Goal: Information Seeking & Learning: Check status

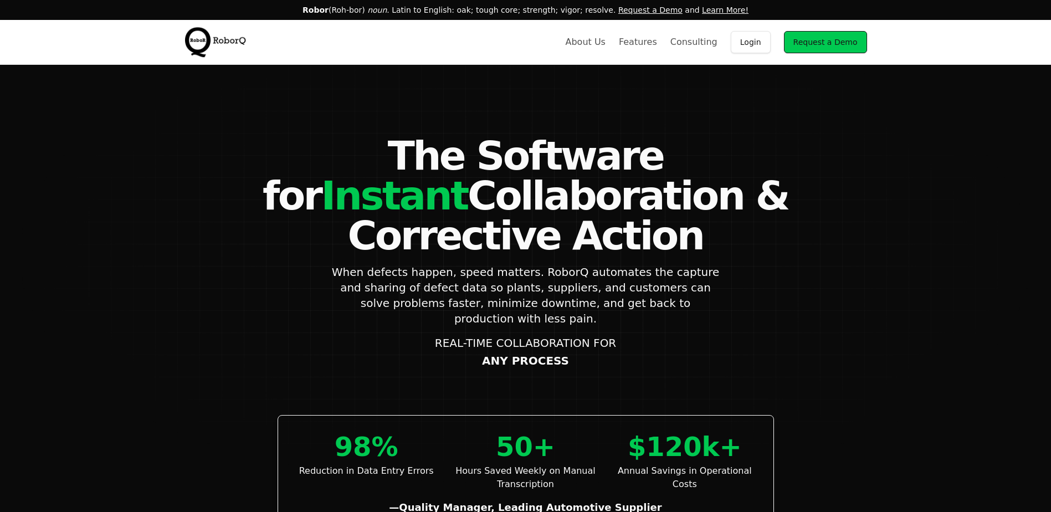
click at [770, 46] on link "Login" at bounding box center [751, 42] width 40 height 22
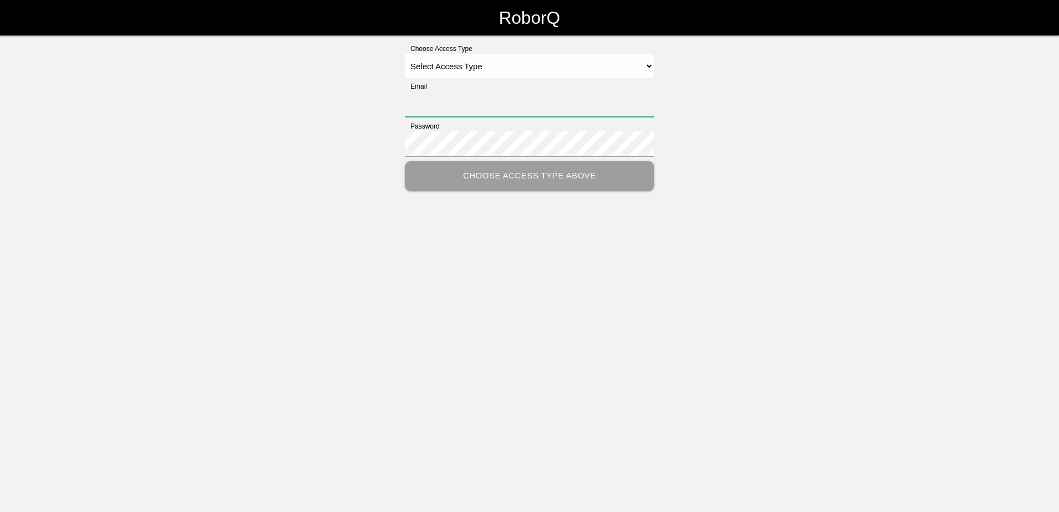
type input "[PERSON_NAME][EMAIL_ADDRESS][PERSON_NAME][DOMAIN_NAME]"
click at [446, 69] on select "Select Access Type Admin Customer Supervisor Worker" at bounding box center [529, 66] width 249 height 25
select select "Customer"
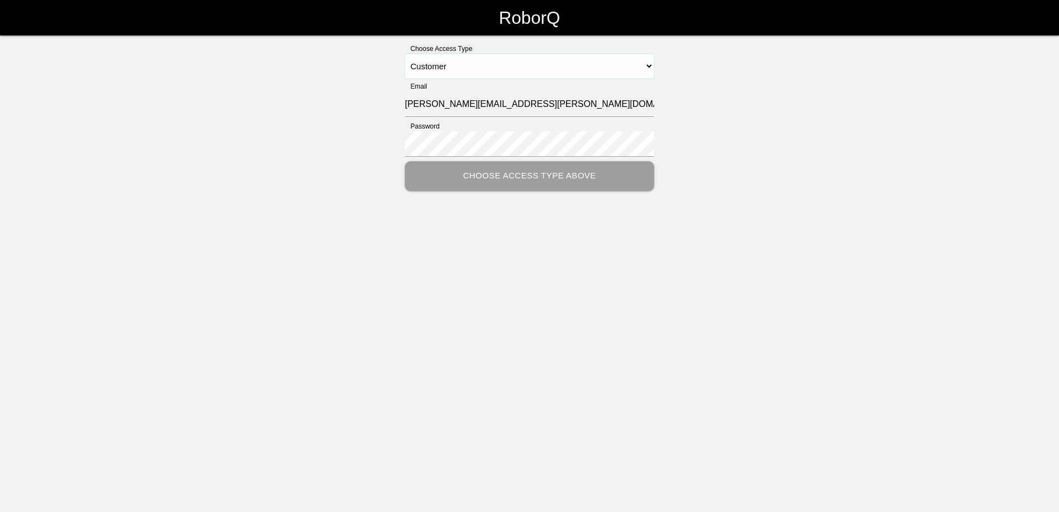
click at [405, 54] on select "Select Access Type Admin Customer Supervisor Worker" at bounding box center [529, 66] width 249 height 25
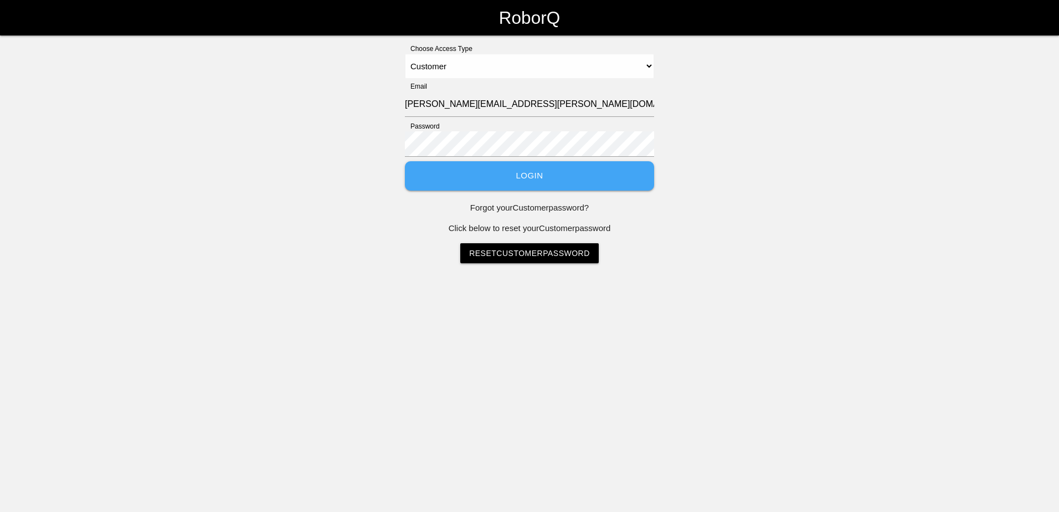
click at [471, 177] on button "Login" at bounding box center [529, 175] width 249 height 29
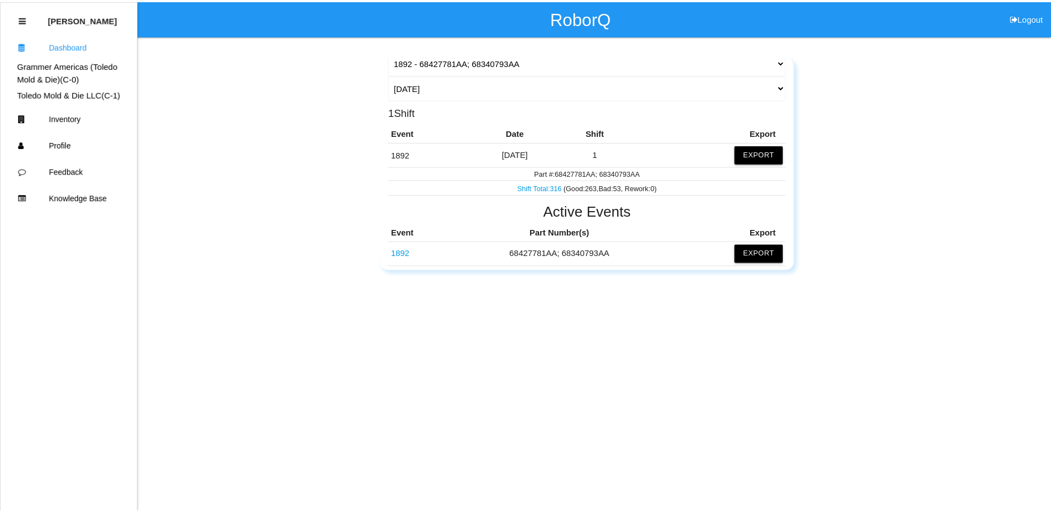
scroll to position [111, 0]
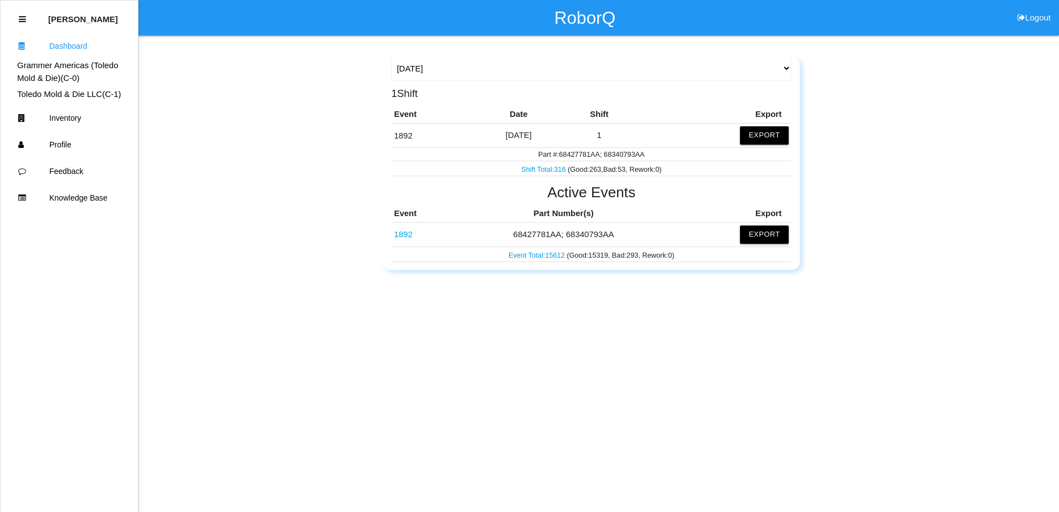
click at [408, 233] on link "1892" at bounding box center [403, 233] width 18 height 9
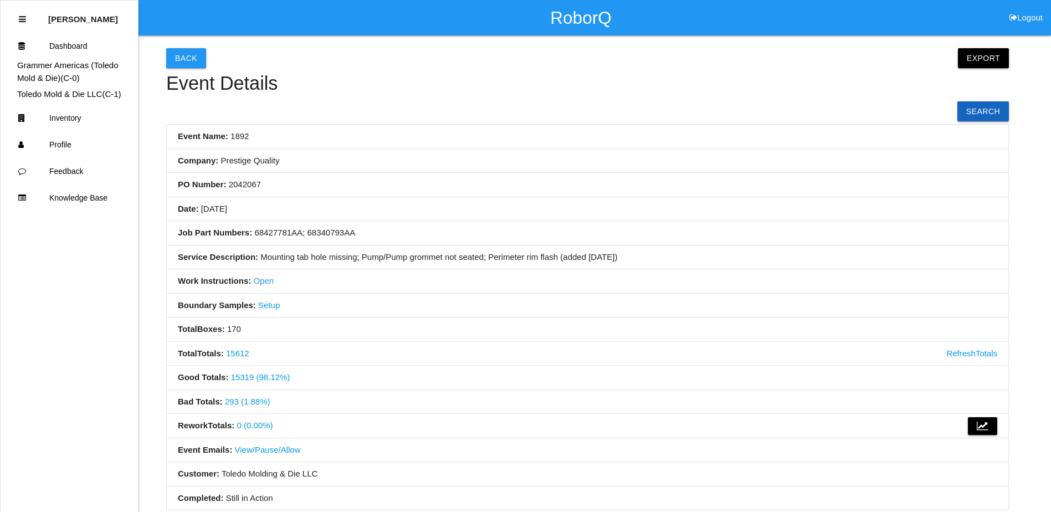
click at [247, 401] on link "293 (1.88%)" at bounding box center [247, 401] width 45 height 9
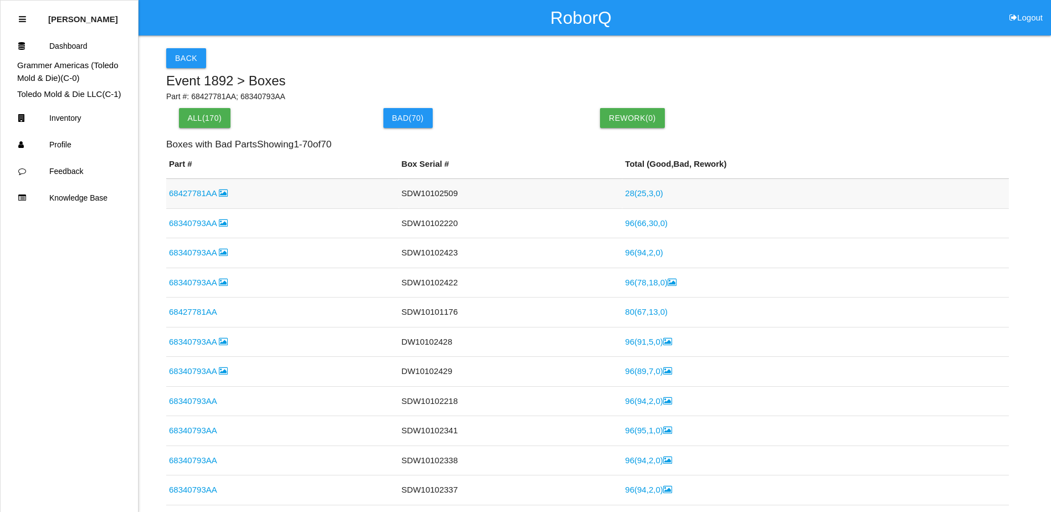
click at [199, 196] on link "68427781AA" at bounding box center [198, 192] width 59 height 9
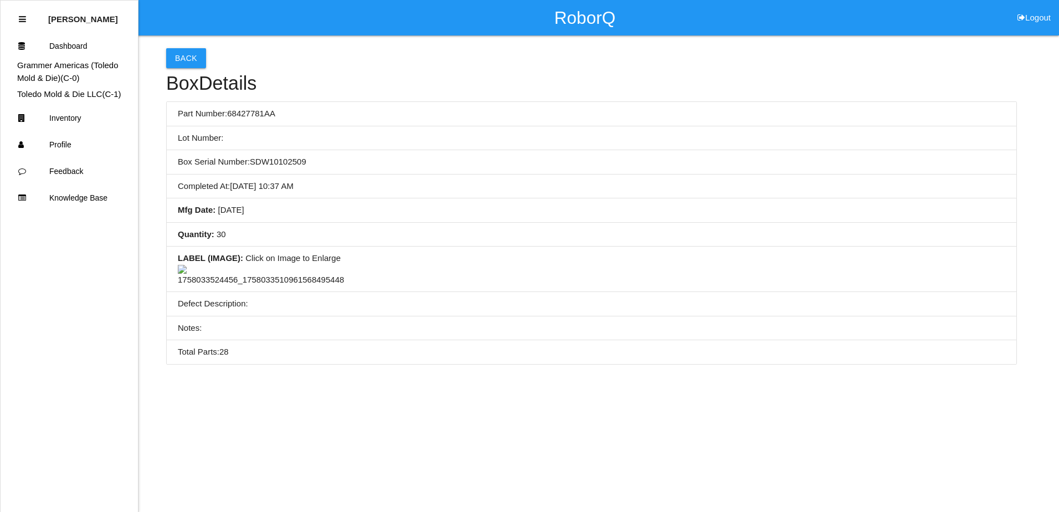
click at [296, 143] on li "Lot Number:" at bounding box center [592, 138] width 850 height 24
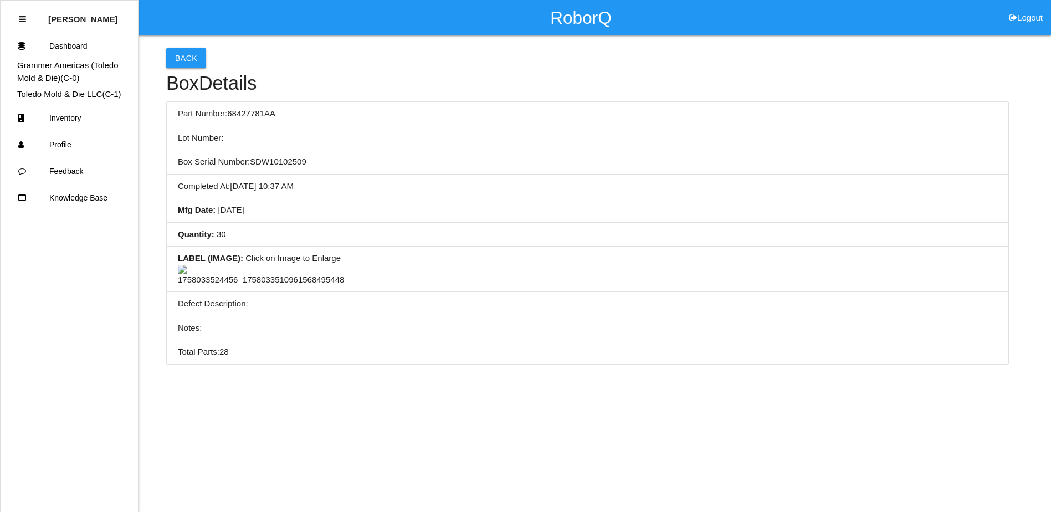
drag, startPoint x: 369, startPoint y: 127, endPoint x: 273, endPoint y: 134, distance: 96.7
click at [273, 134] on li "Lot Number:" at bounding box center [588, 138] width 842 height 24
click at [187, 59] on button "Back" at bounding box center [186, 58] width 40 height 20
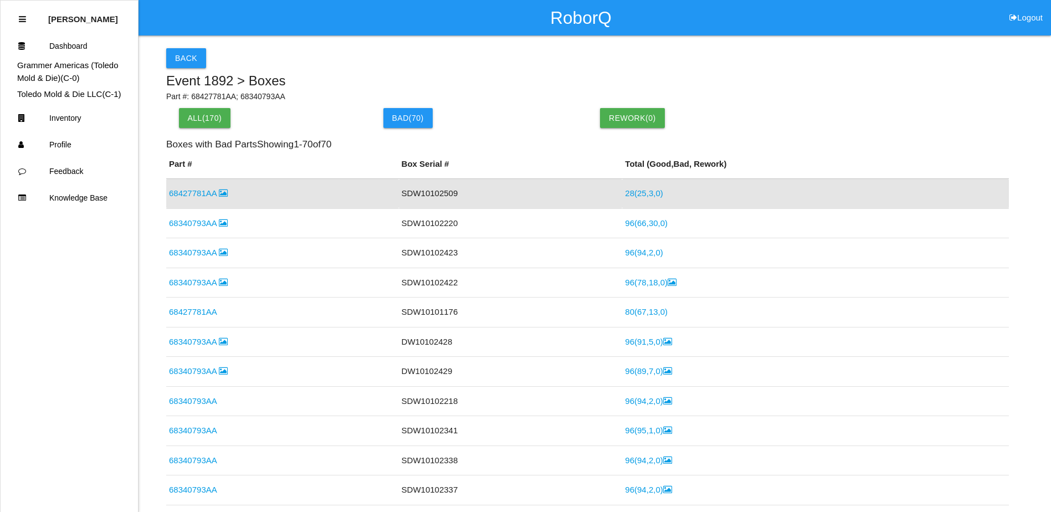
click at [632, 192] on link "28 ( 25 , 3 , 0 )" at bounding box center [644, 192] width 38 height 9
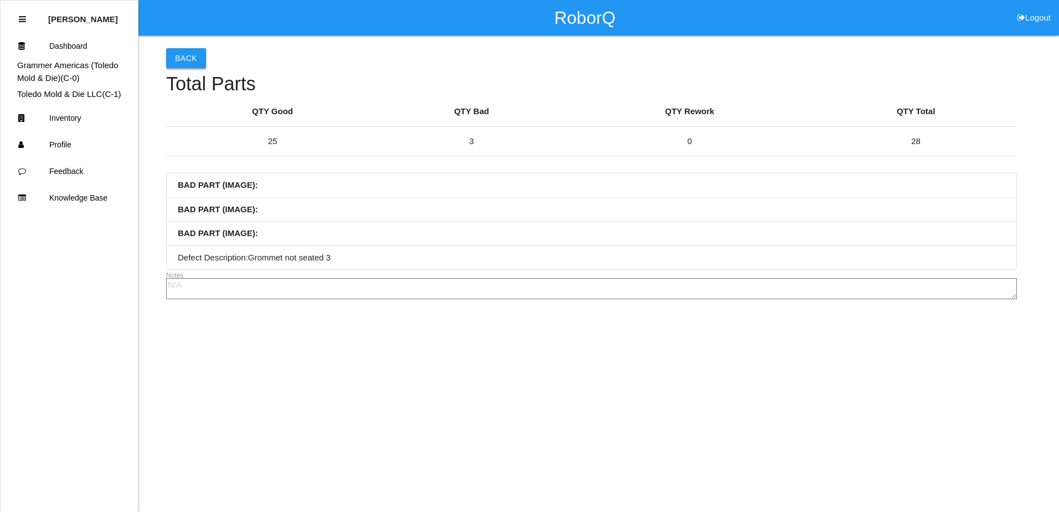
click at [189, 64] on button "Back" at bounding box center [186, 58] width 40 height 20
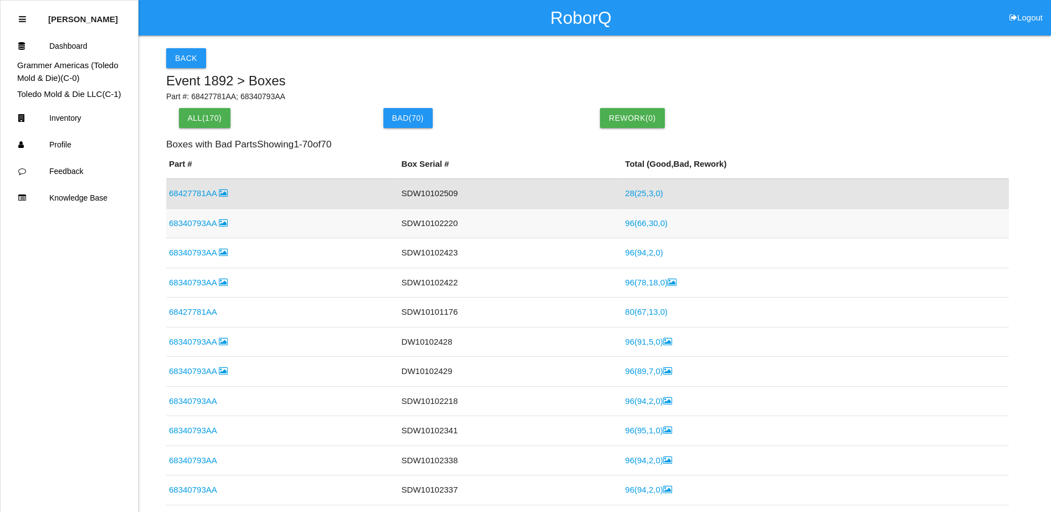
click at [206, 224] on link "68340793AA" at bounding box center [198, 222] width 59 height 9
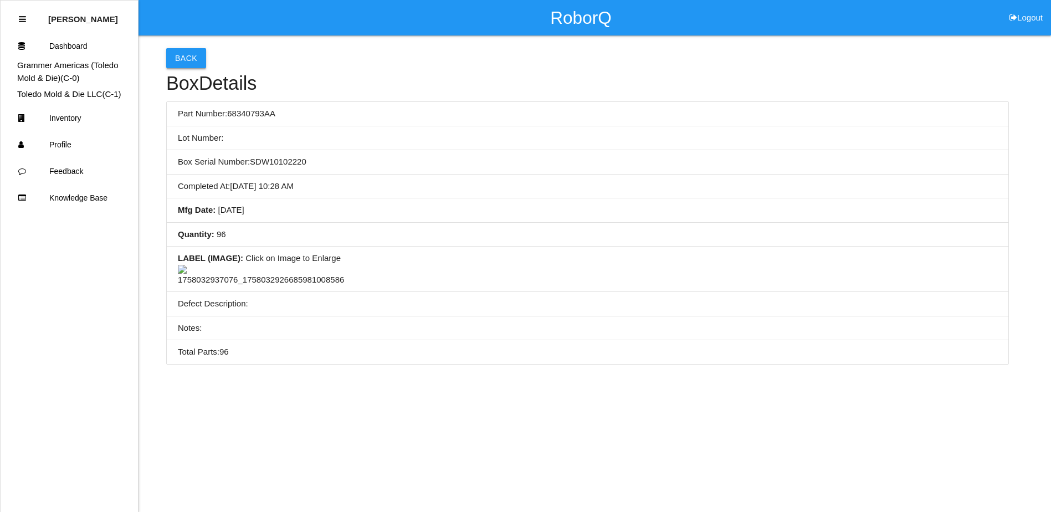
click at [183, 49] on button "Back" at bounding box center [186, 58] width 40 height 20
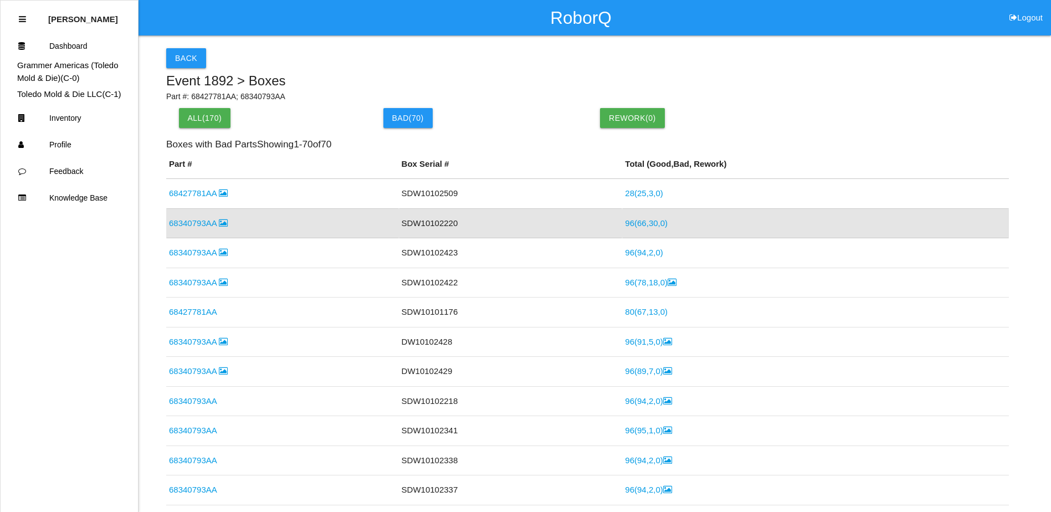
click at [627, 228] on link "96 ( 66 , 30 , 0 )" at bounding box center [646, 222] width 43 height 9
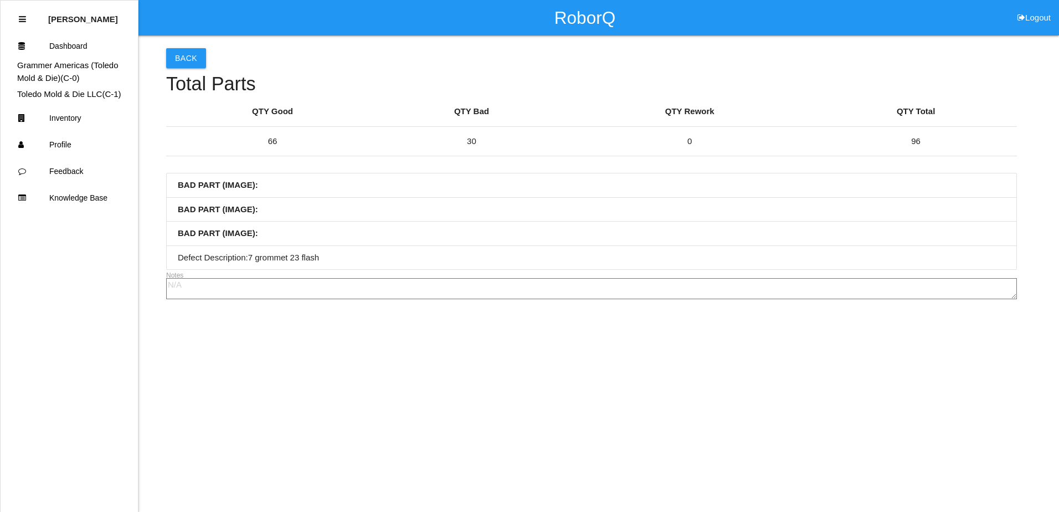
click at [358, 209] on li "BAD PART (IMAGE) :" at bounding box center [592, 210] width 850 height 24
drag, startPoint x: 447, startPoint y: 208, endPoint x: 368, endPoint y: 212, distance: 78.8
click at [368, 212] on li "BAD PART (IMAGE) :" at bounding box center [592, 210] width 850 height 24
click at [179, 63] on button "Back" at bounding box center [186, 58] width 40 height 20
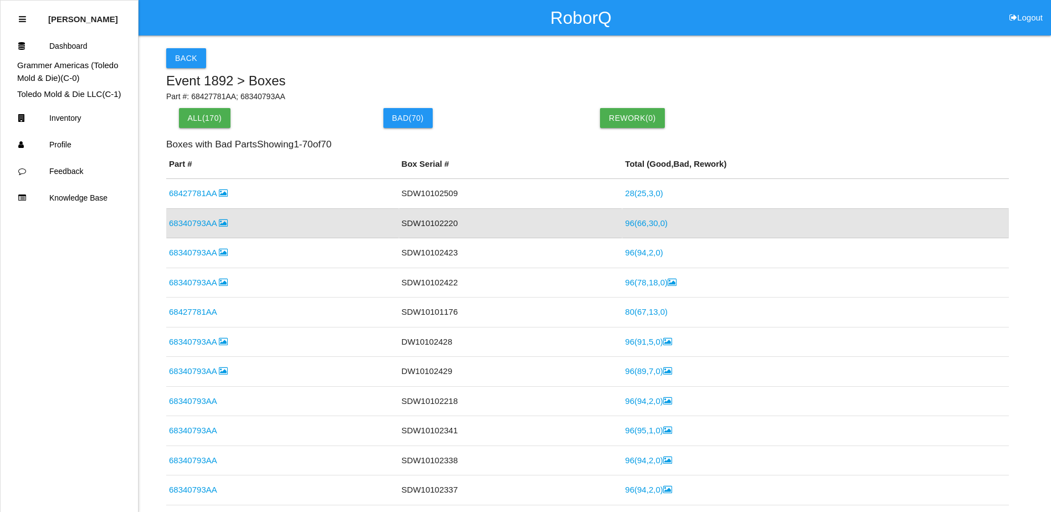
click at [632, 222] on link "96 ( 66 , 30 , 0 )" at bounding box center [646, 222] width 43 height 9
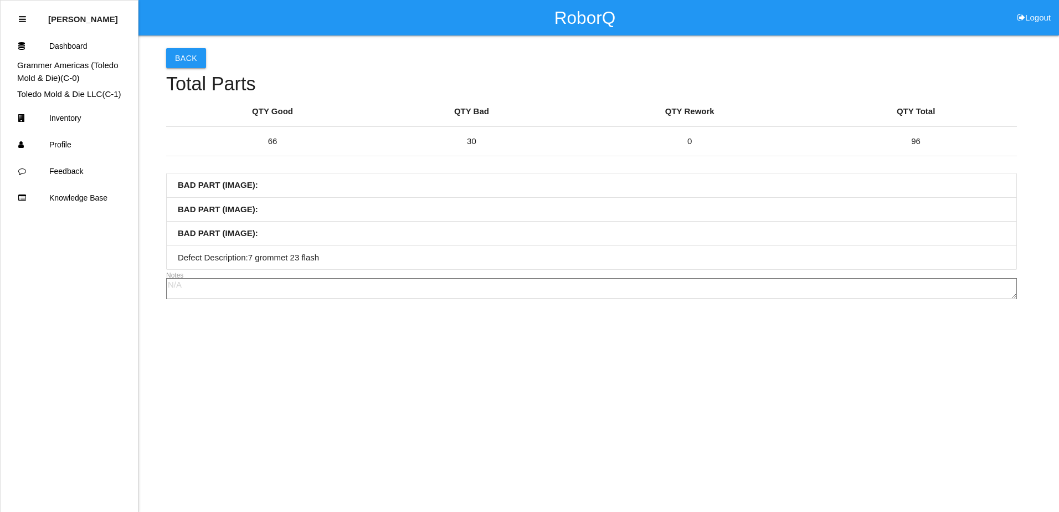
click at [409, 205] on li "BAD PART (IMAGE) :" at bounding box center [592, 210] width 850 height 24
drag, startPoint x: 489, startPoint y: 199, endPoint x: 358, endPoint y: 201, distance: 131.3
click at [381, 203] on li "BAD PART (IMAGE) :" at bounding box center [592, 210] width 850 height 24
click at [315, 206] on li "BAD PART (IMAGE) :" at bounding box center [592, 210] width 850 height 24
click at [192, 56] on button "Back" at bounding box center [186, 58] width 40 height 20
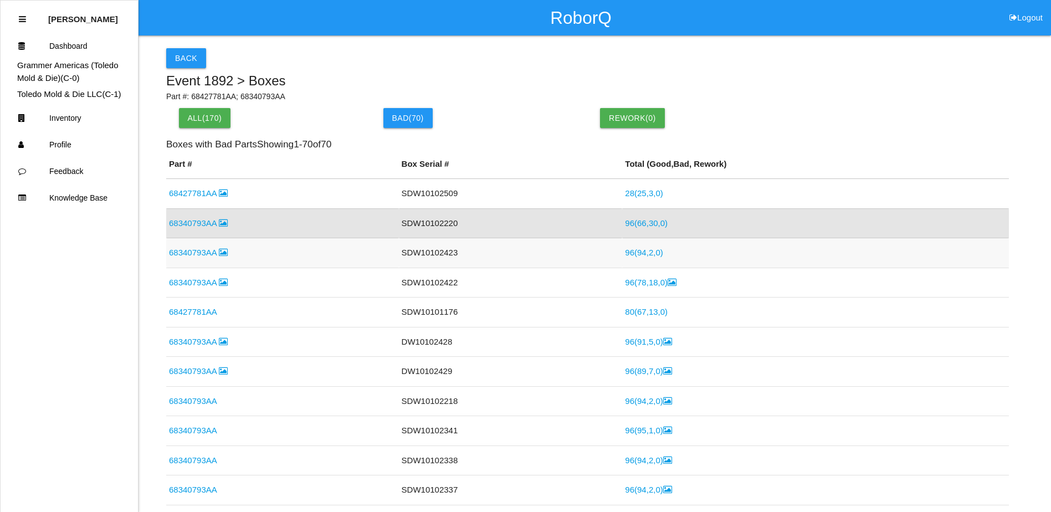
click at [203, 254] on link "68340793AA" at bounding box center [198, 252] width 59 height 9
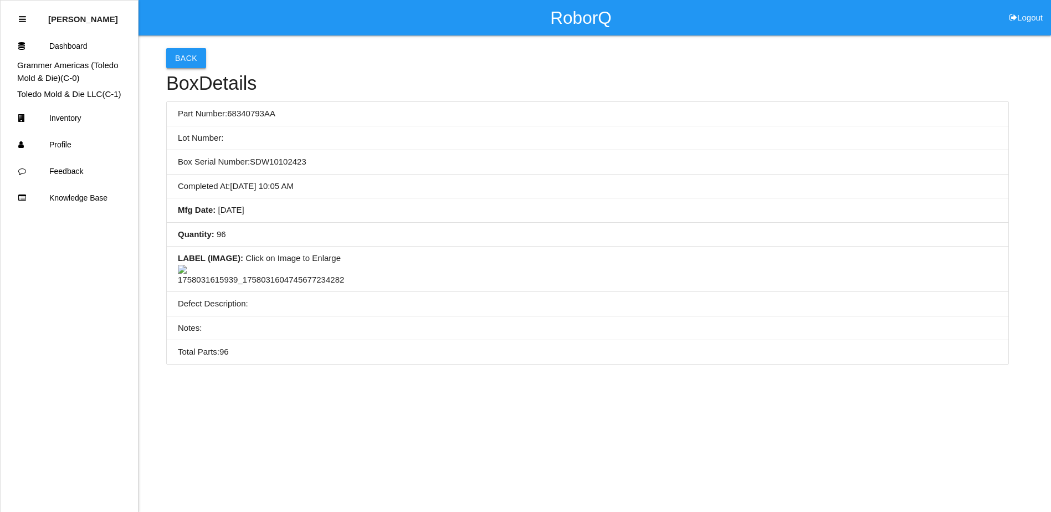
click at [187, 53] on button "Back" at bounding box center [186, 58] width 40 height 20
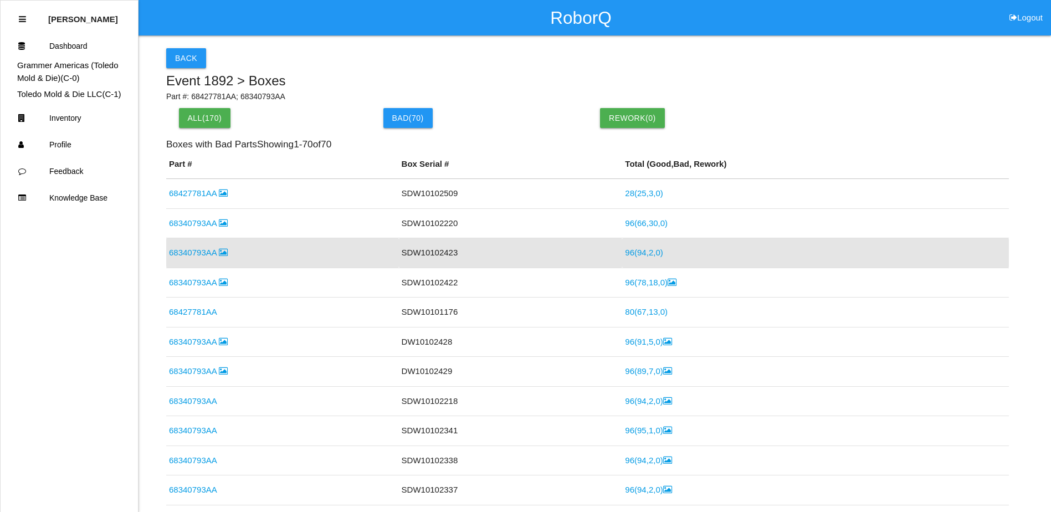
click at [628, 254] on link "96 ( 94 , 2 , 0 )" at bounding box center [644, 252] width 38 height 9
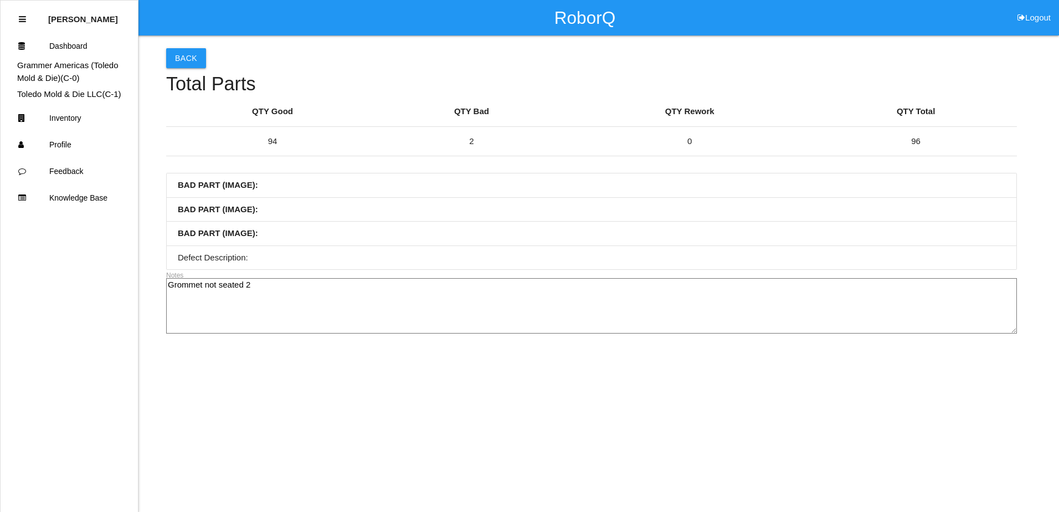
click at [253, 288] on textarea "Grommet not seated 2" at bounding box center [591, 305] width 851 height 55
click at [298, 234] on li "BAD PART (IMAGE) :" at bounding box center [592, 234] width 850 height 24
click at [183, 55] on button "Back" at bounding box center [186, 58] width 40 height 20
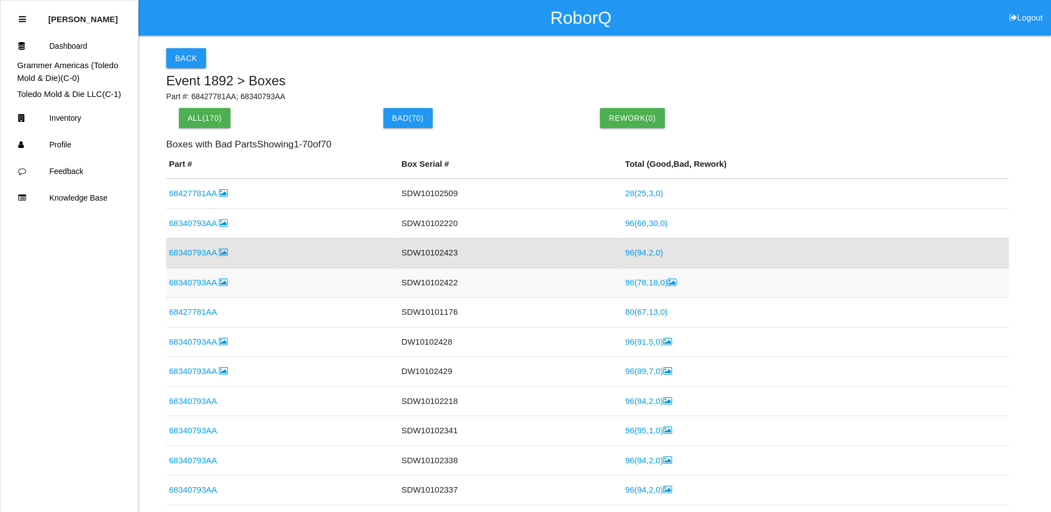
click at [208, 281] on link "68340793AA" at bounding box center [198, 282] width 59 height 9
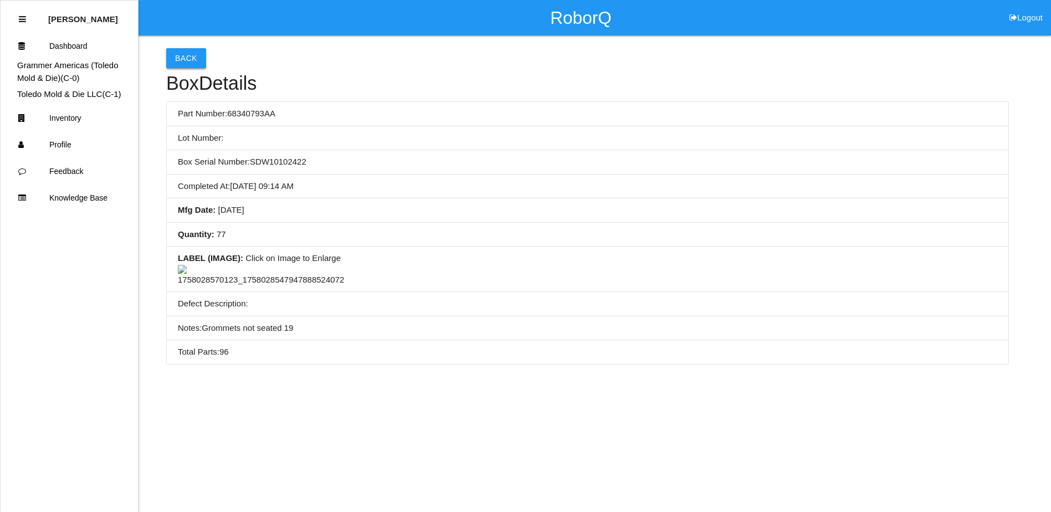
click at [188, 67] on button "Back" at bounding box center [186, 58] width 40 height 20
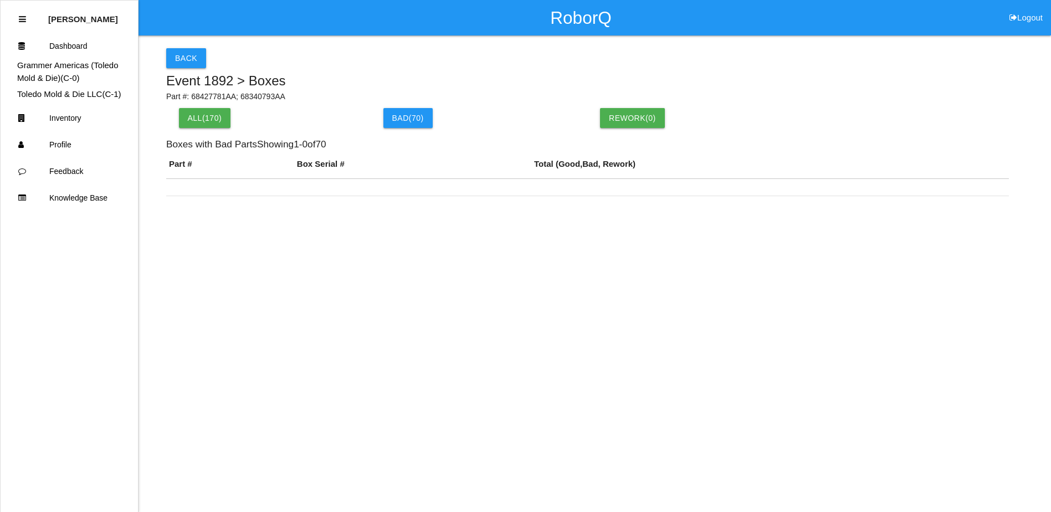
scroll to position [27, 0]
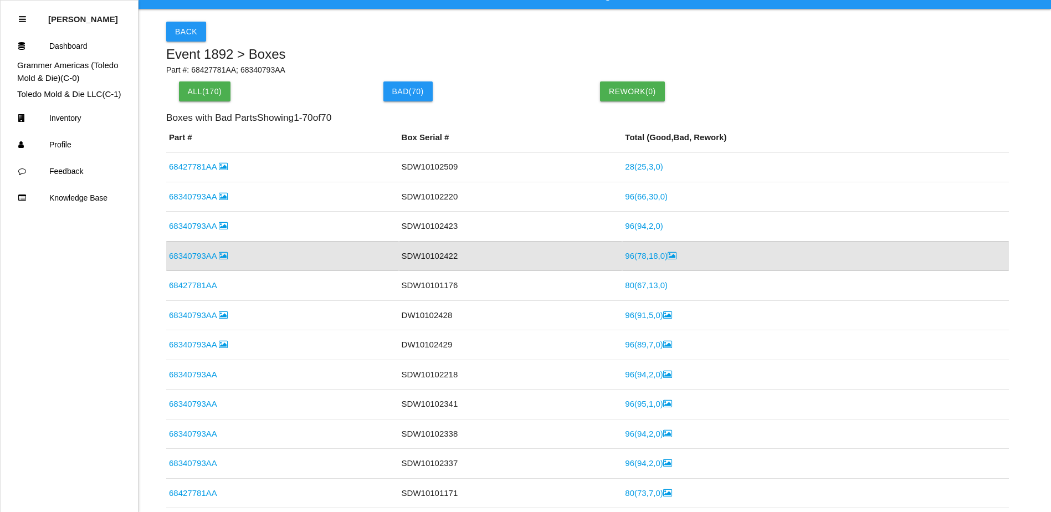
click at [632, 257] on link "96 ( 78 , 18 , 0 )" at bounding box center [651, 255] width 52 height 9
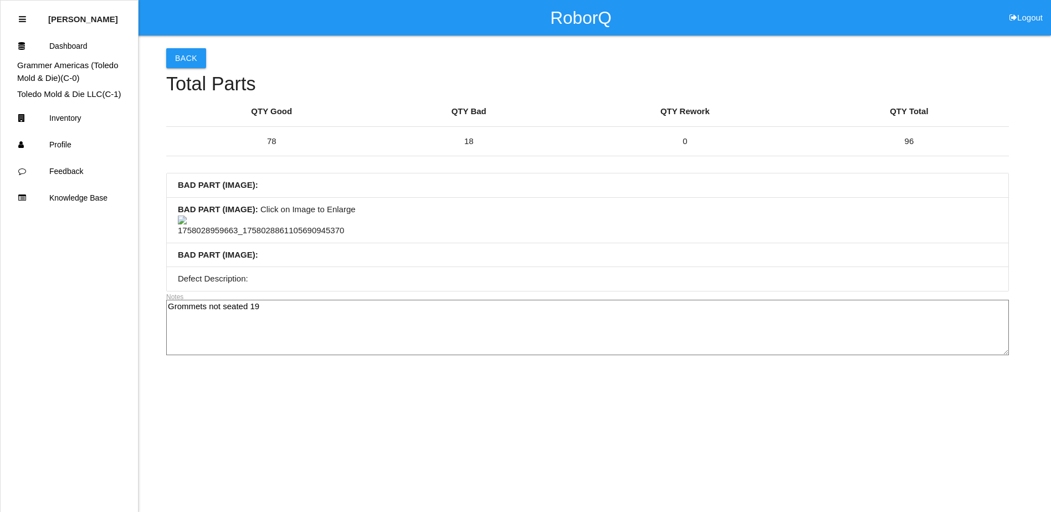
click at [256, 237] on img at bounding box center [261, 227] width 166 height 22
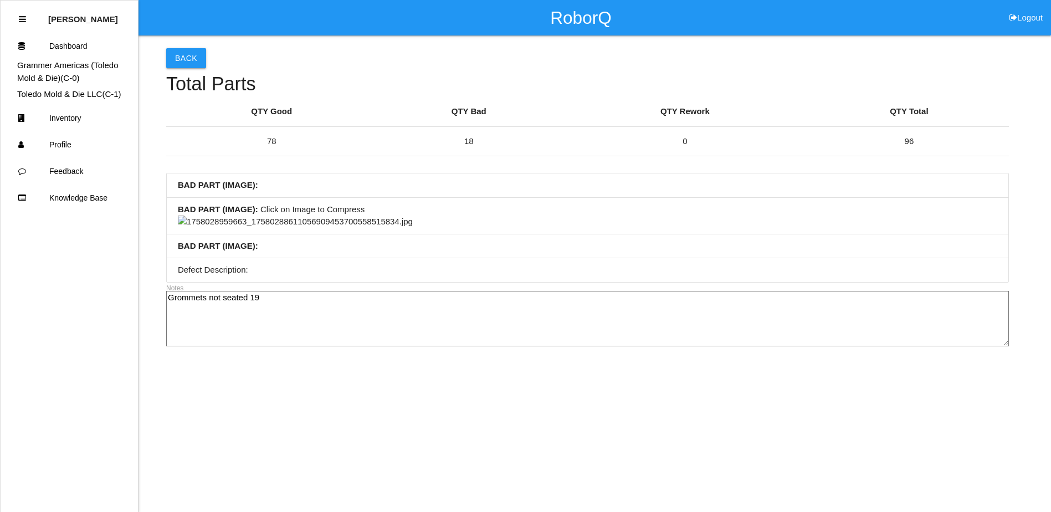
scroll to position [548, 0]
click at [413, 228] on img at bounding box center [295, 222] width 235 height 13
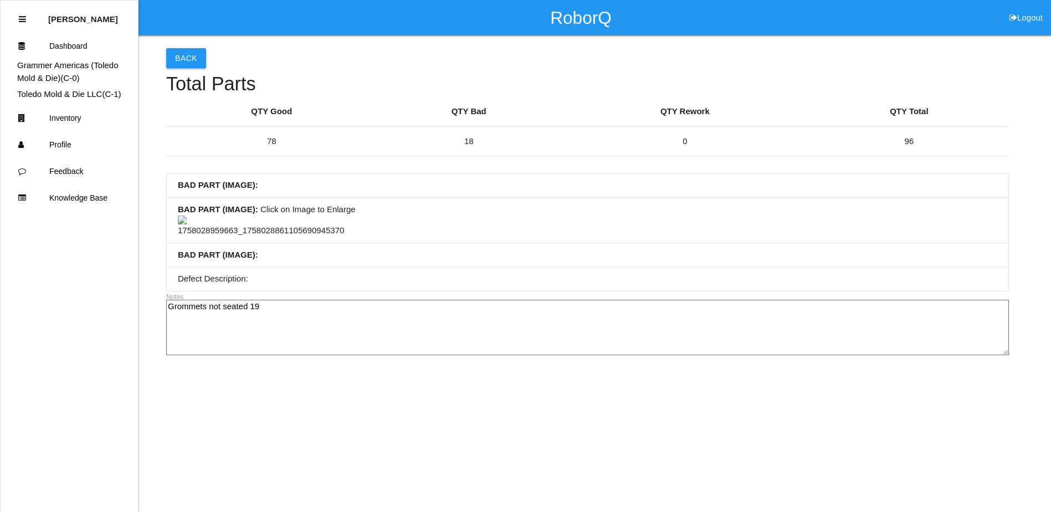
scroll to position [0, 0]
click at [294, 237] on img at bounding box center [261, 227] width 166 height 22
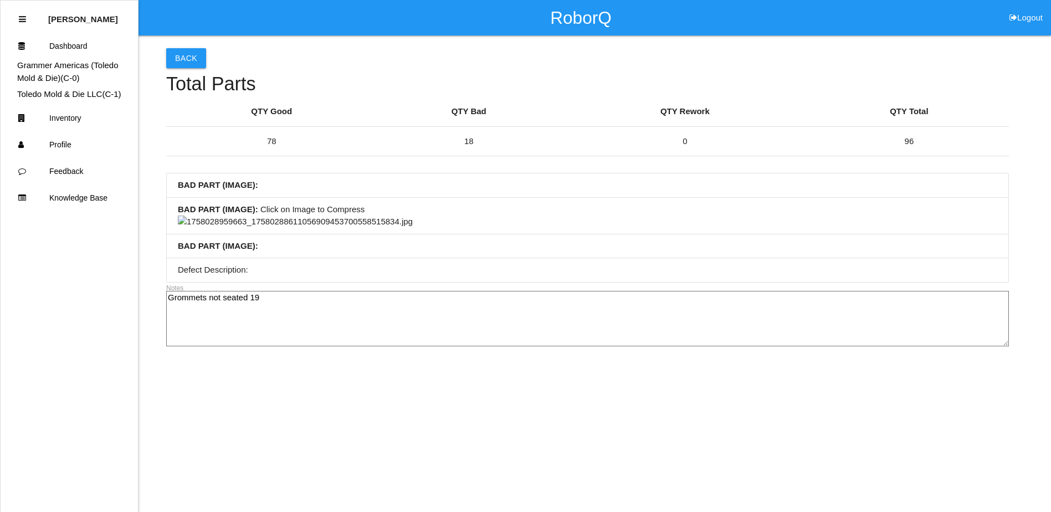
scroll to position [499, 0]
click at [403, 216] on img at bounding box center [295, 222] width 235 height 13
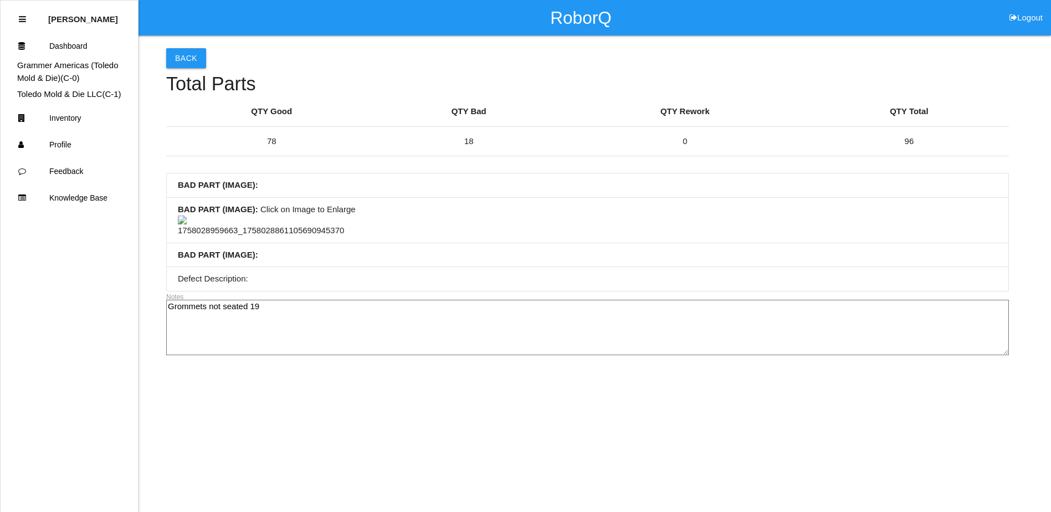
scroll to position [0, 0]
click at [196, 68] on button "Back" at bounding box center [186, 58] width 40 height 20
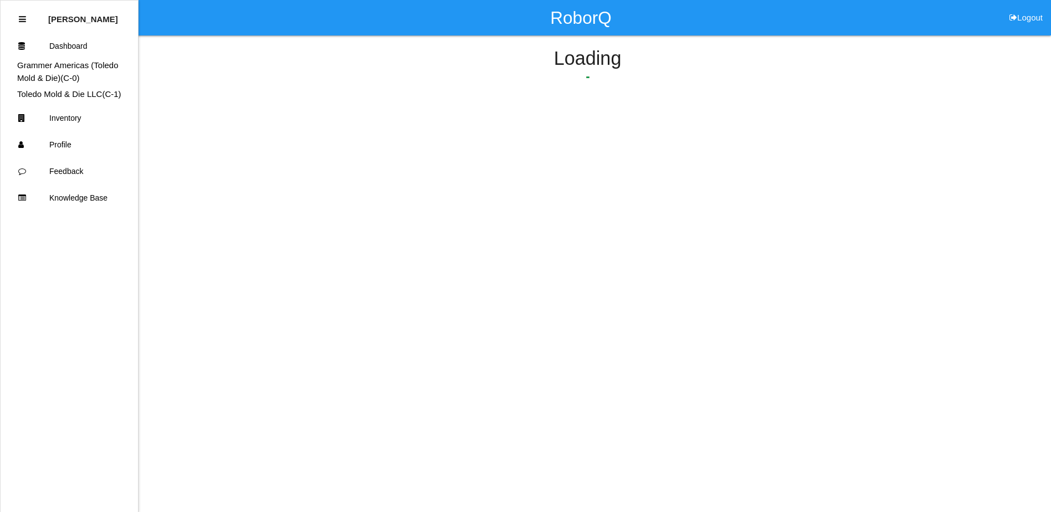
scroll to position [27, 0]
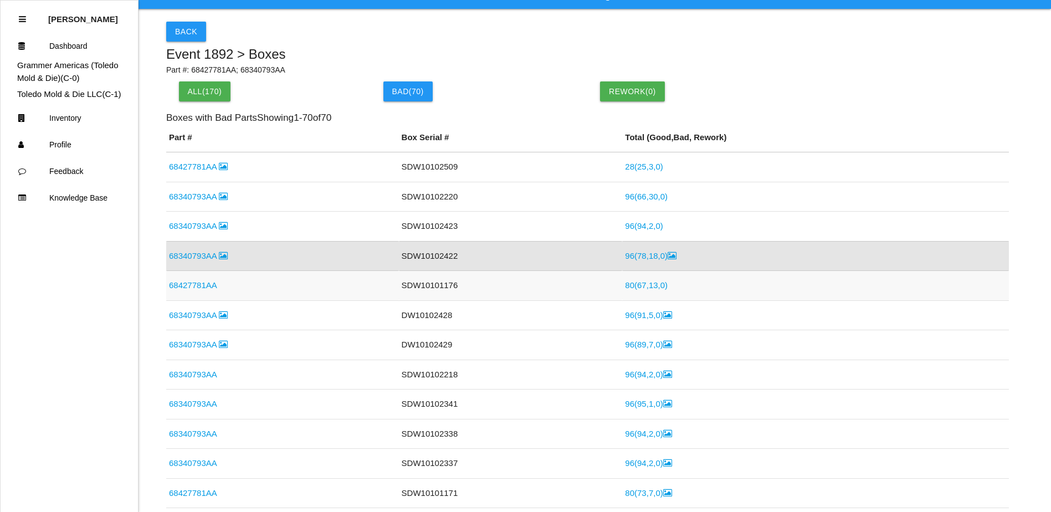
click at [627, 282] on link "80 ( 67 , 13 , 0 )" at bounding box center [646, 284] width 43 height 9
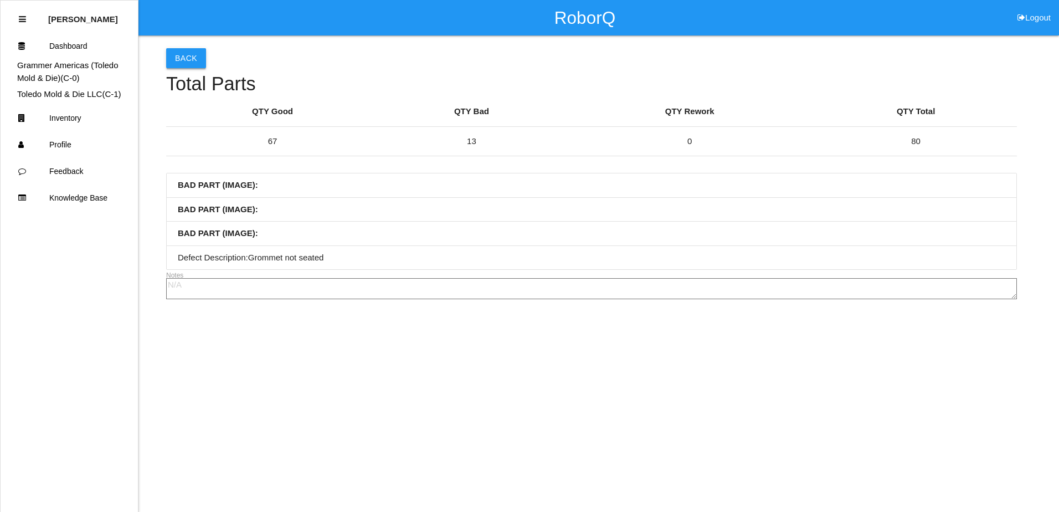
click at [186, 58] on button "Back" at bounding box center [186, 58] width 40 height 20
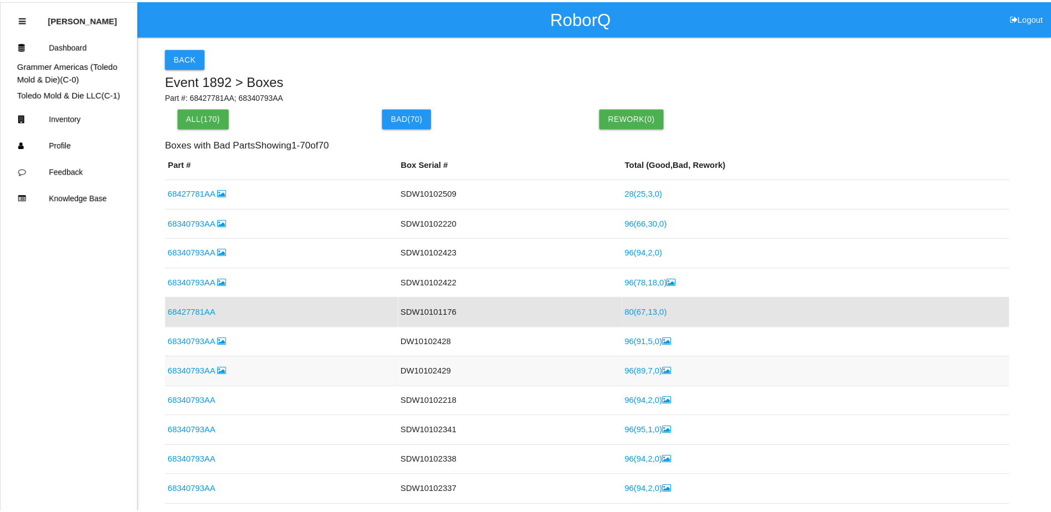
scroll to position [57, 0]
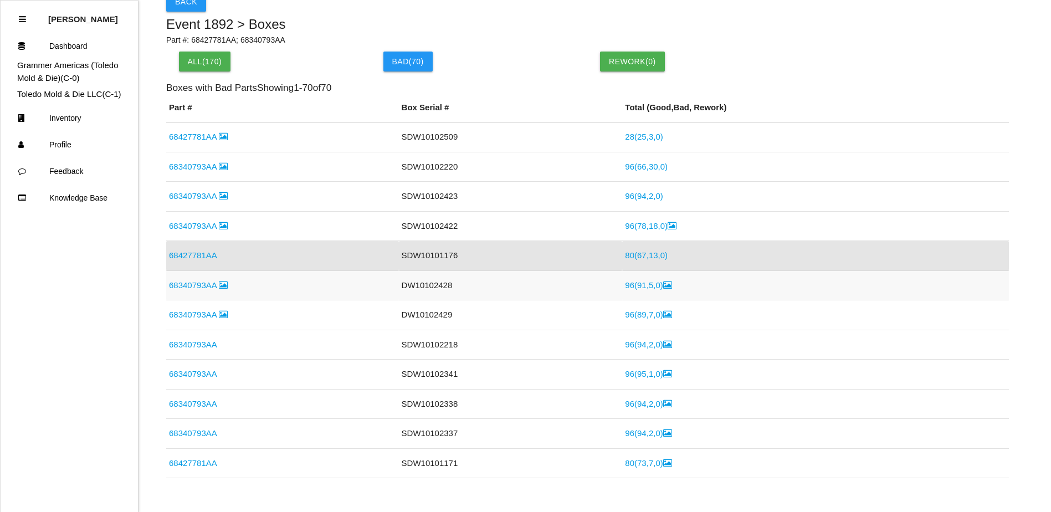
click at [641, 284] on link "96 ( 91 , 5 , 0 )" at bounding box center [648, 284] width 47 height 9
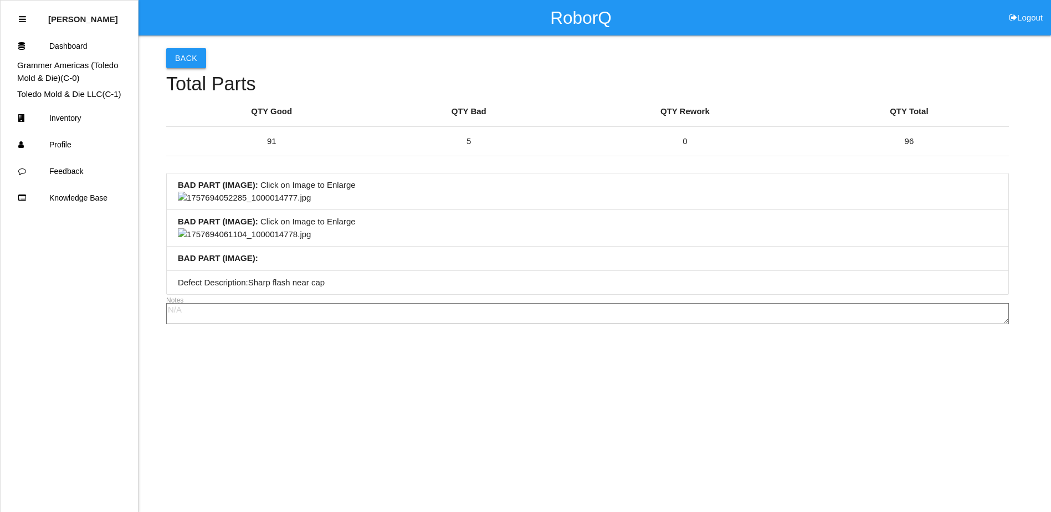
click at [192, 63] on button "Back" at bounding box center [186, 58] width 40 height 20
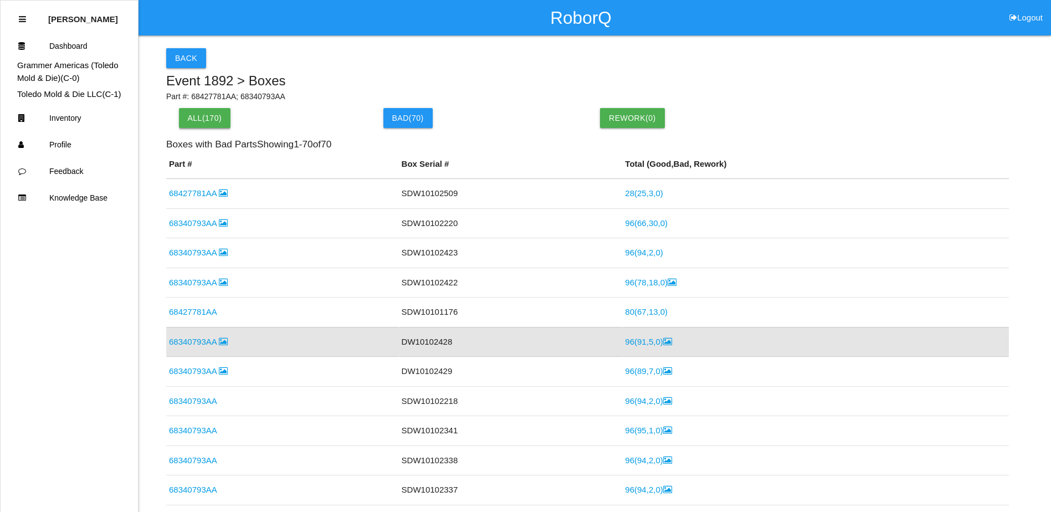
scroll to position [85, 0]
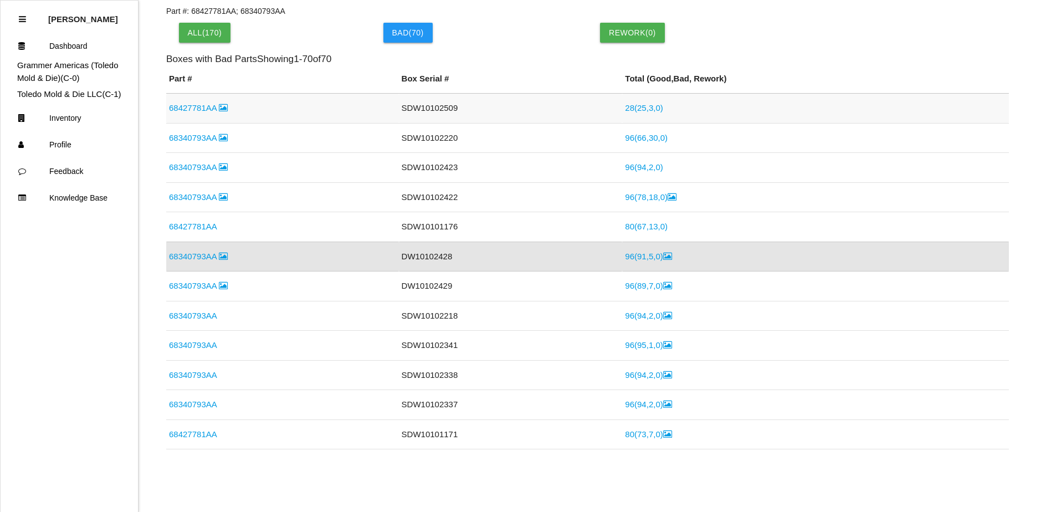
click at [214, 111] on link "68427781AA" at bounding box center [198, 107] width 59 height 9
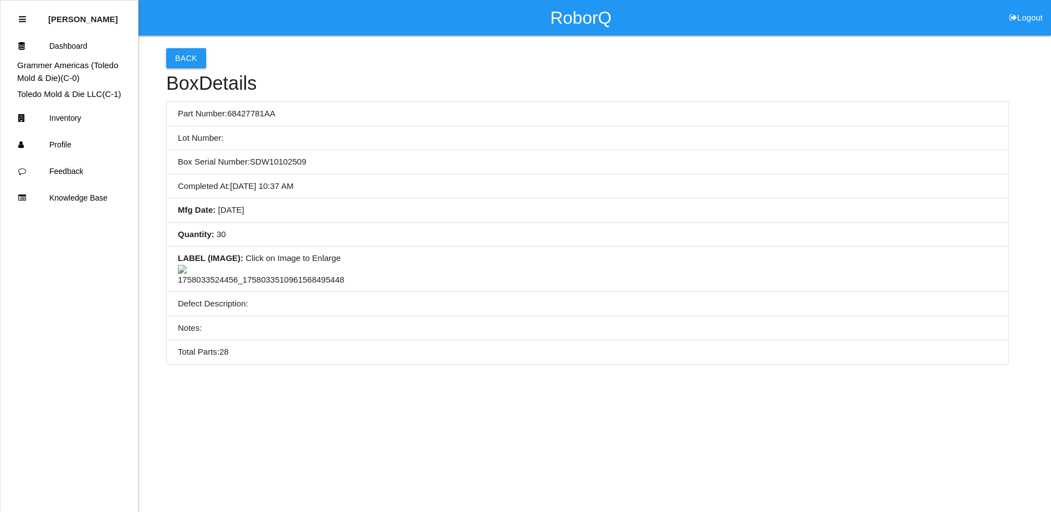
click at [249, 286] on img at bounding box center [261, 276] width 166 height 22
click at [413, 265] on img at bounding box center [295, 271] width 235 height 13
click at [192, 48] on button "Back" at bounding box center [186, 58] width 40 height 20
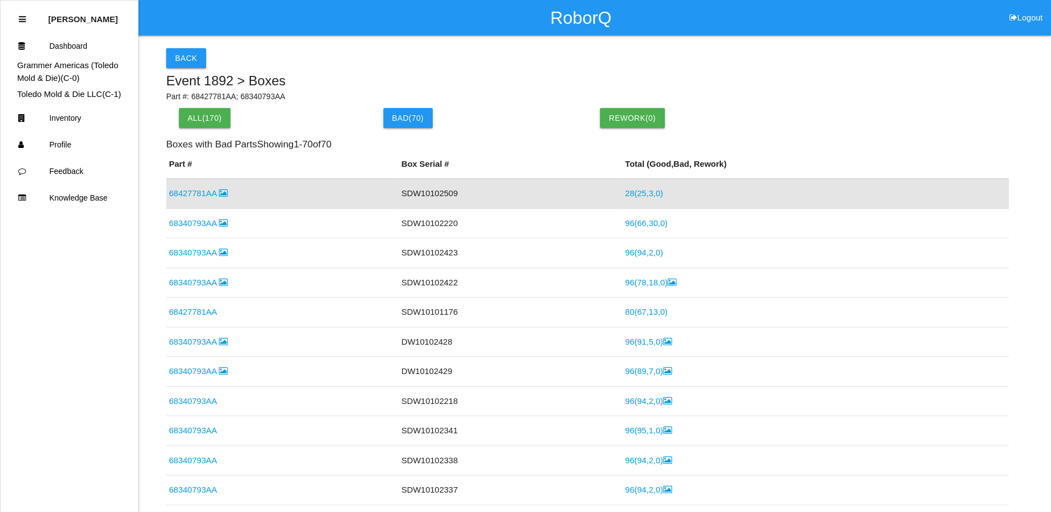
click at [645, 195] on link "28 ( 25 , 3 , 0 )" at bounding box center [644, 192] width 38 height 9
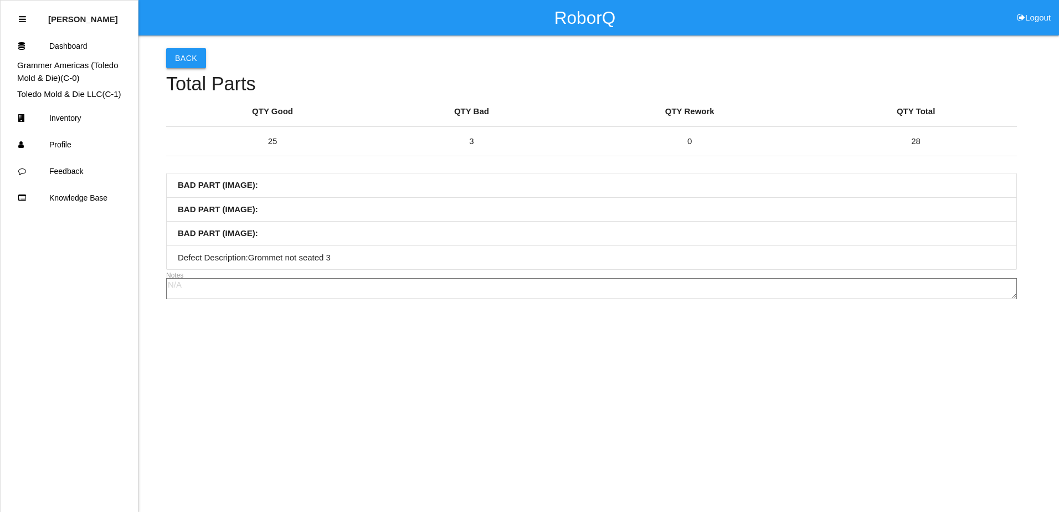
click at [196, 51] on button "Back" at bounding box center [186, 58] width 40 height 20
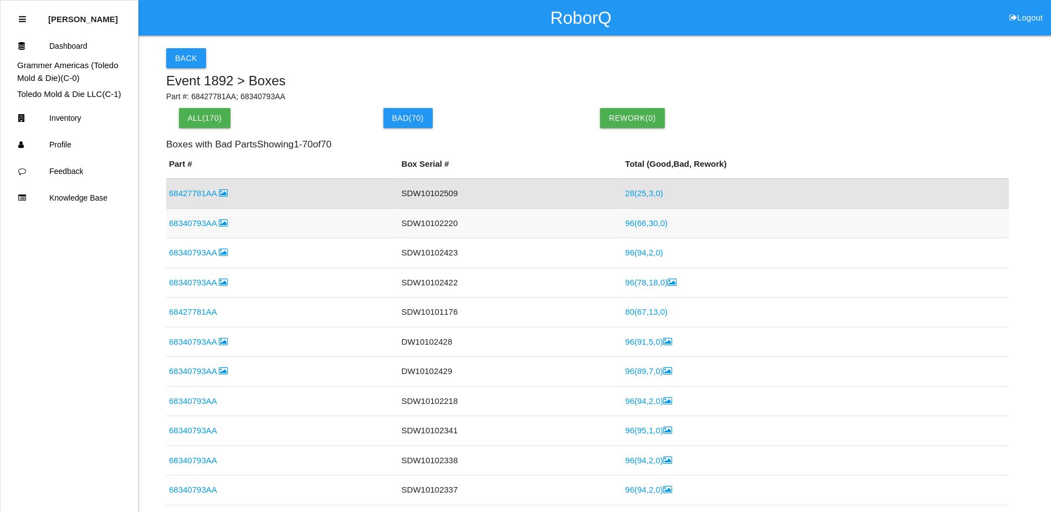
click at [638, 224] on link "96 ( 66 , 30 , 0 )" at bounding box center [646, 222] width 43 height 9
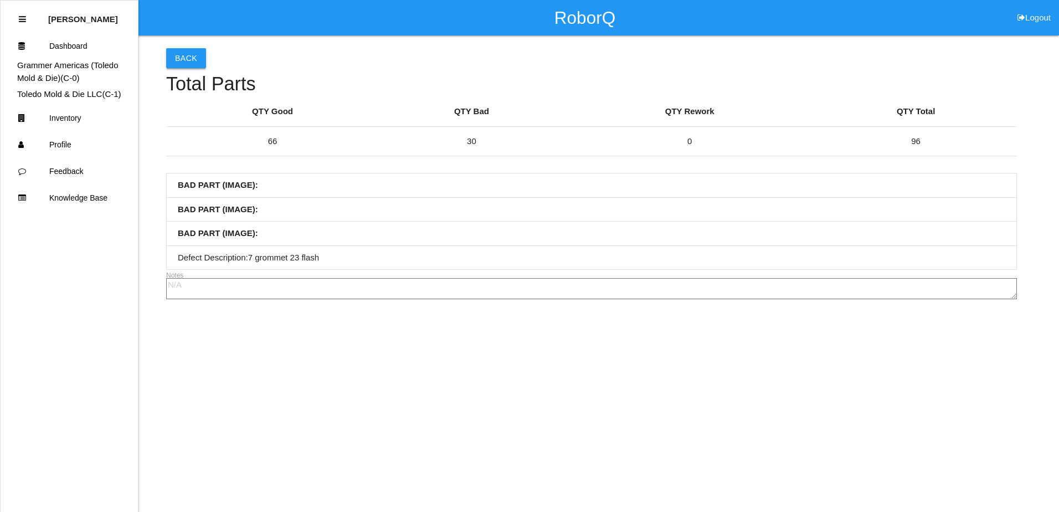
click at [171, 57] on button "Back" at bounding box center [186, 58] width 40 height 20
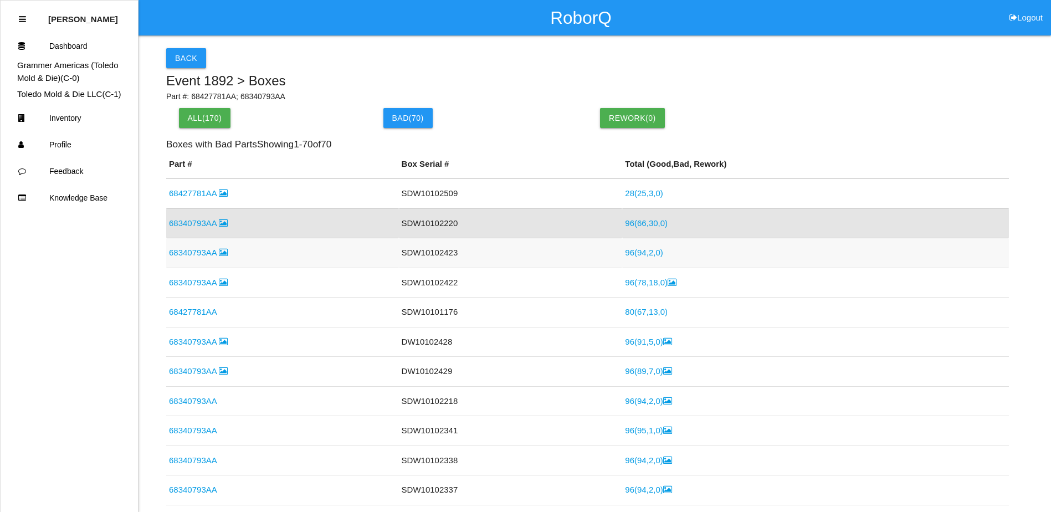
click at [625, 250] on link "96 ( 94 , 2 , 0 )" at bounding box center [644, 252] width 38 height 9
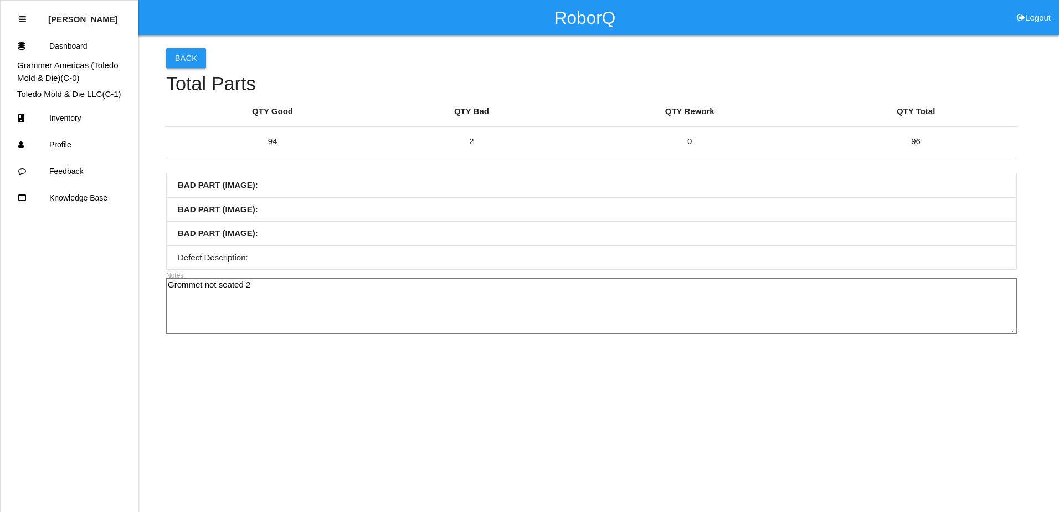
click at [187, 67] on button "Back" at bounding box center [186, 58] width 40 height 20
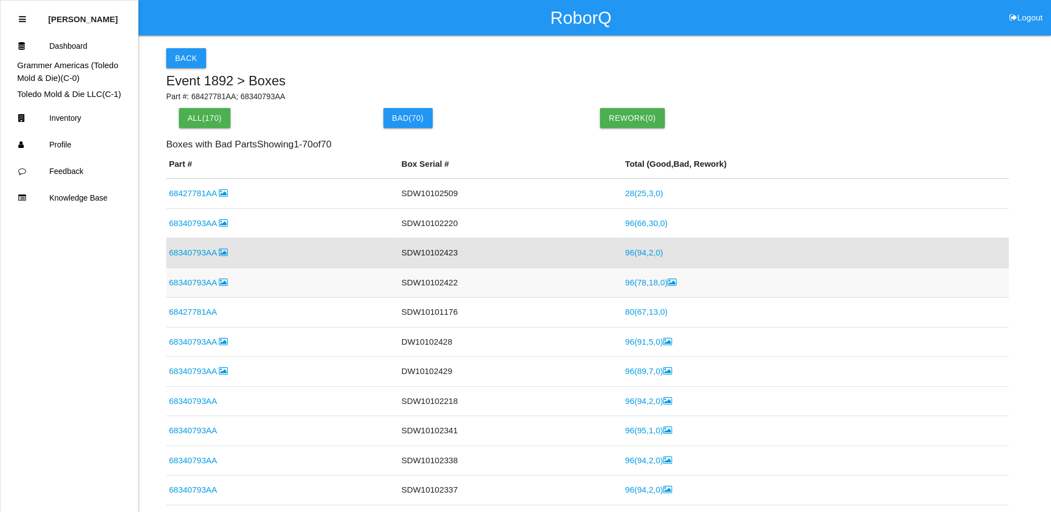
click at [638, 285] on link "96 ( 78 , 18 , 0 )" at bounding box center [651, 282] width 52 height 9
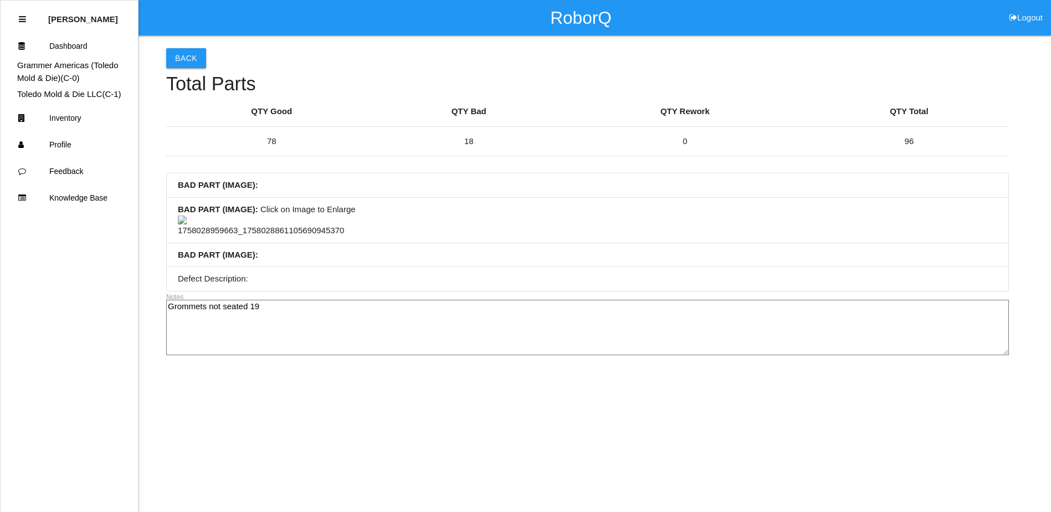
click at [262, 237] on img at bounding box center [261, 227] width 166 height 22
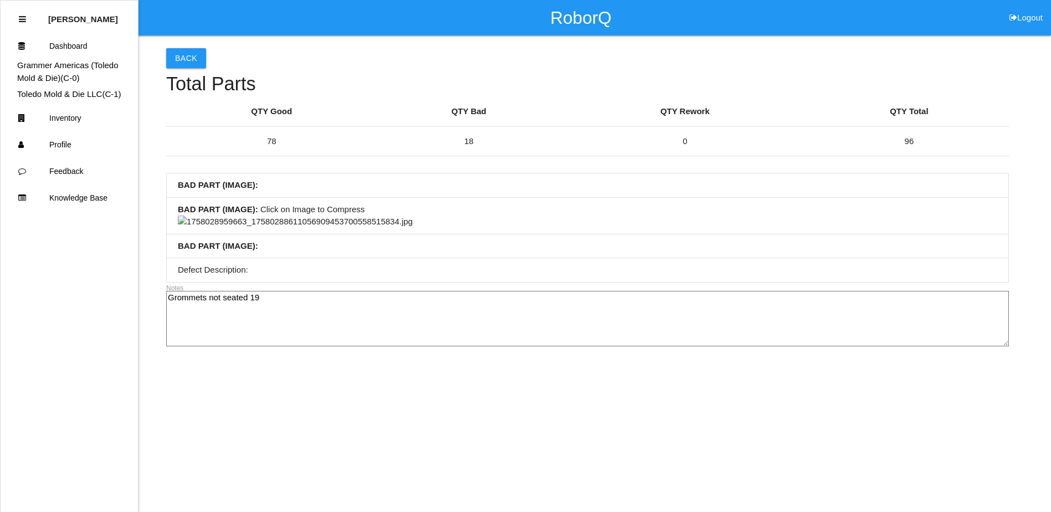
scroll to position [499, 0]
click at [413, 228] on img at bounding box center [295, 222] width 235 height 13
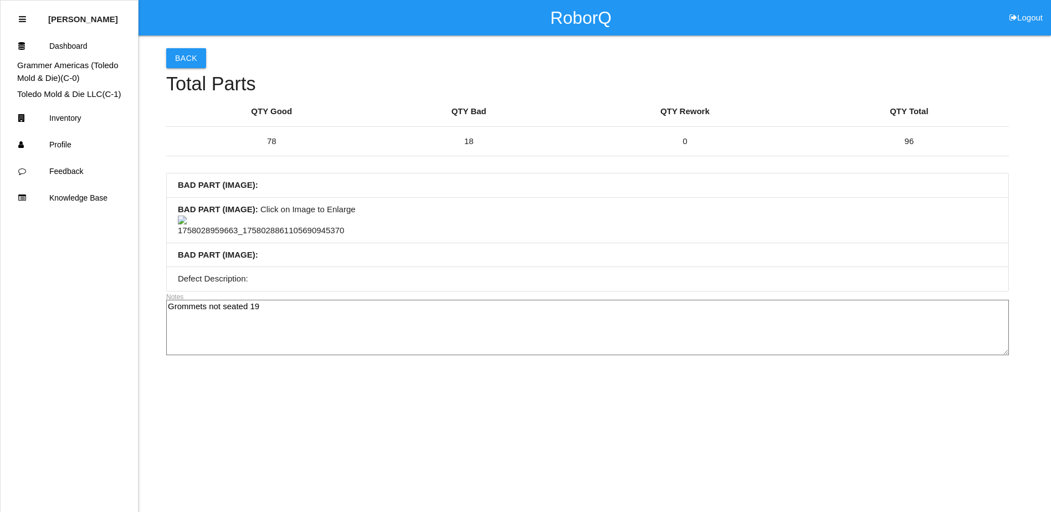
scroll to position [0, 0]
click at [442, 216] on li "BAD PART (IMAGE) : Click on Image to Enlarge" at bounding box center [588, 220] width 842 height 45
drag, startPoint x: 528, startPoint y: 223, endPoint x: 478, endPoint y: 223, distance: 49.9
click at [415, 223] on li "BAD PART (IMAGE) : Click on Image to Enlarge" at bounding box center [588, 220] width 842 height 45
drag, startPoint x: 519, startPoint y: 223, endPoint x: 454, endPoint y: 221, distance: 64.8
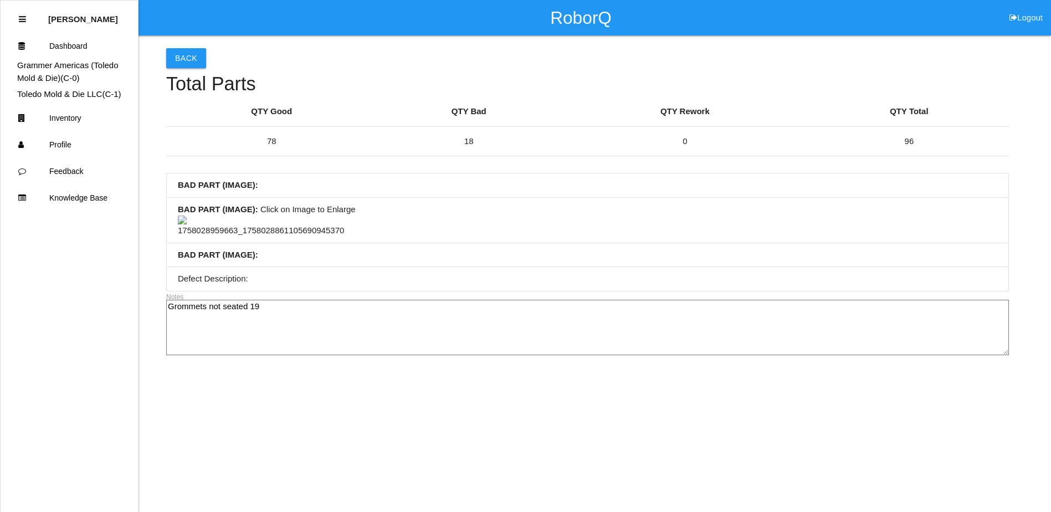
click at [456, 222] on li "BAD PART (IMAGE) : Click on Image to Enlarge" at bounding box center [588, 220] width 842 height 45
click at [192, 63] on button "Back" at bounding box center [186, 58] width 40 height 20
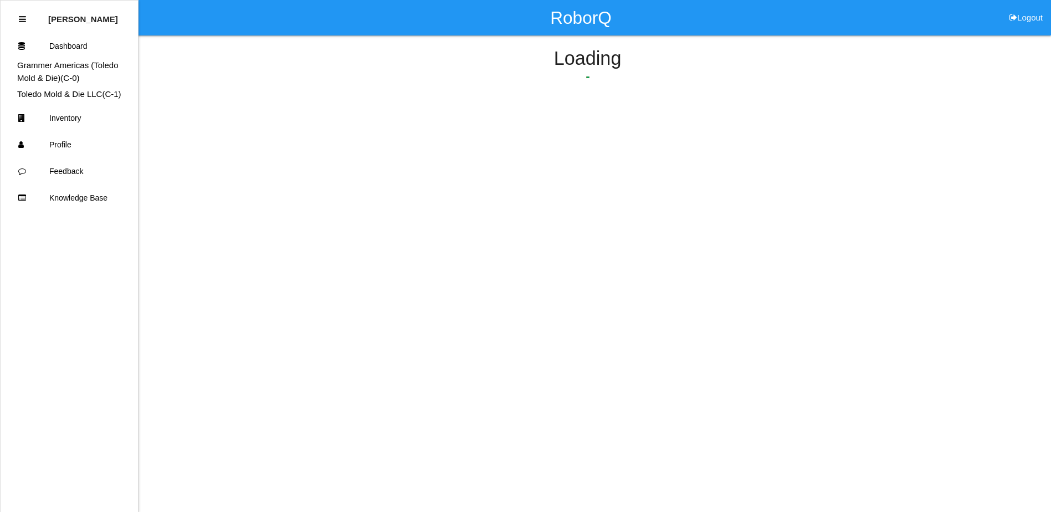
scroll to position [27, 0]
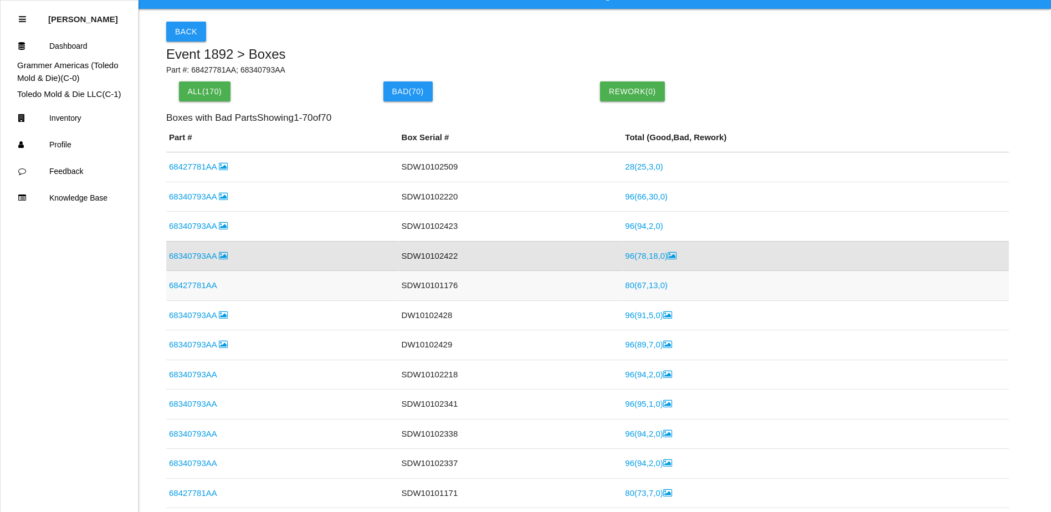
click at [625, 290] on link "80 ( 67 , 13 , 0 )" at bounding box center [646, 284] width 43 height 9
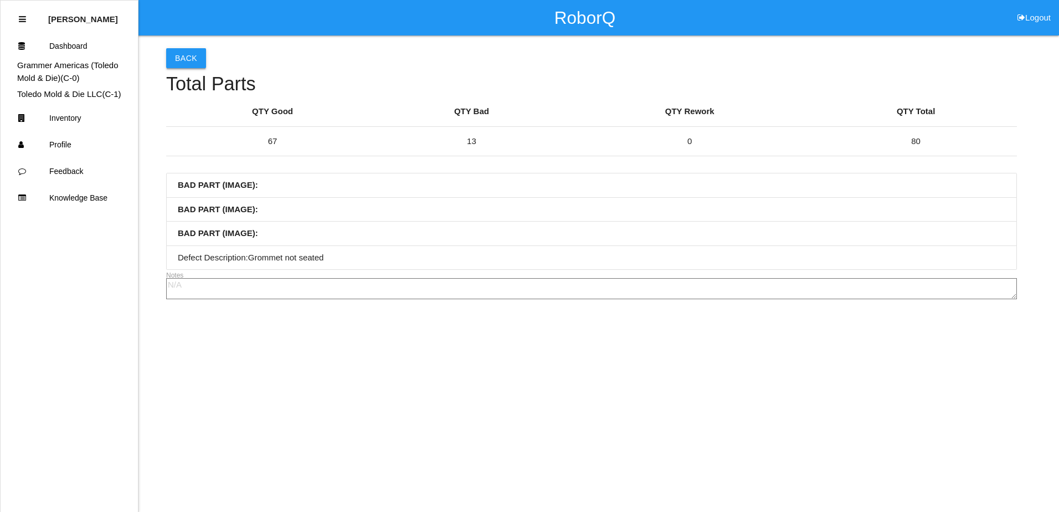
click at [183, 64] on button "Back" at bounding box center [186, 58] width 40 height 20
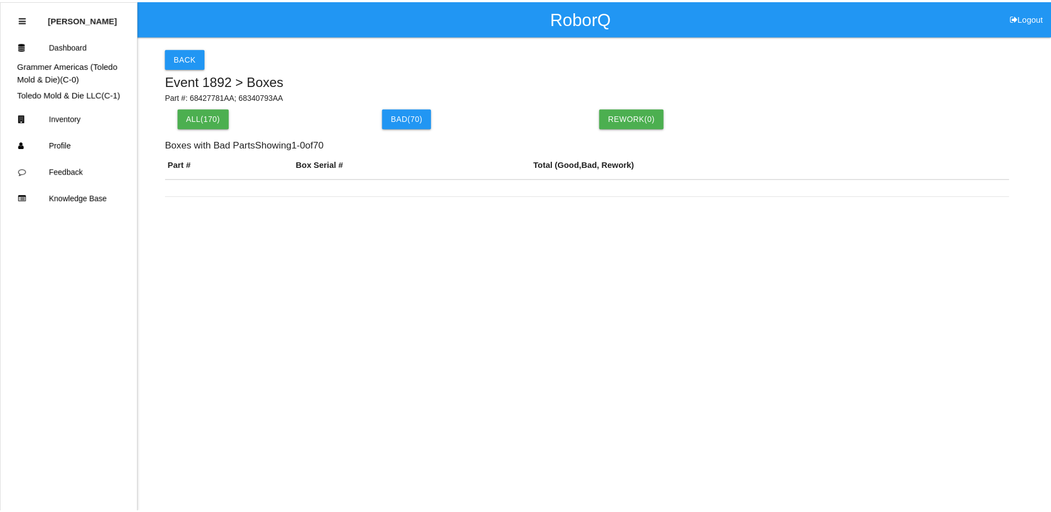
scroll to position [57, 0]
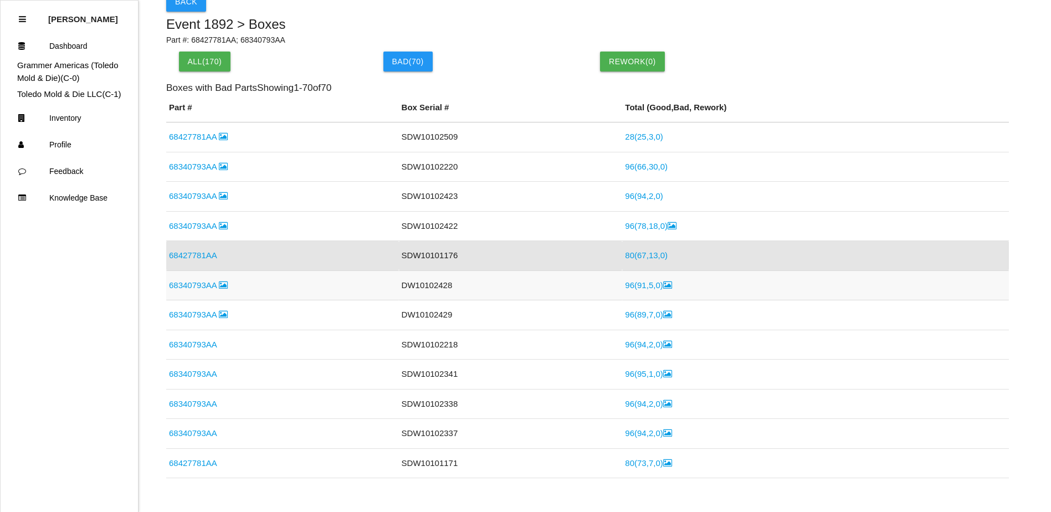
click at [639, 281] on link "96 ( 91 , 5 , 0 )" at bounding box center [648, 284] width 47 height 9
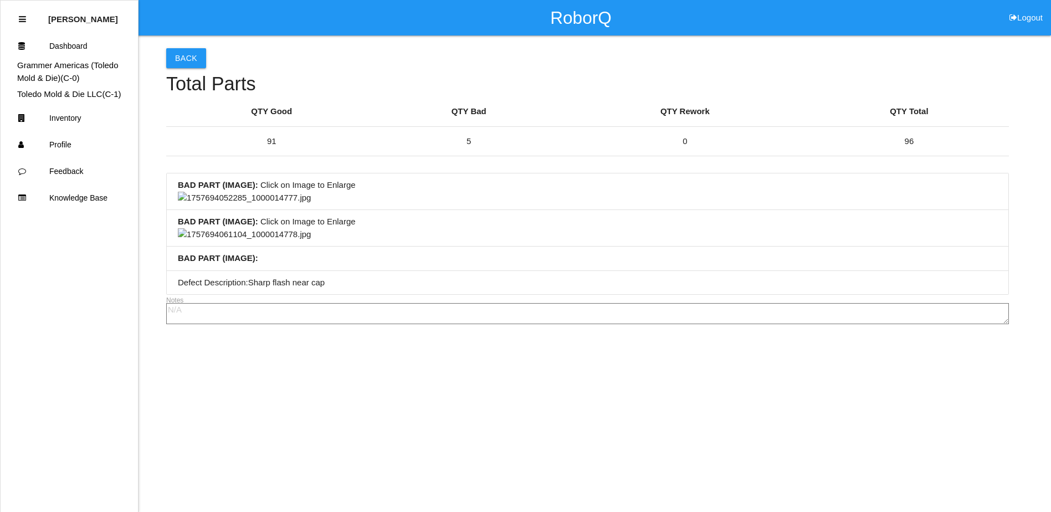
scroll to position [166, 0]
click at [268, 241] on img at bounding box center [244, 234] width 133 height 13
click at [298, 204] on img at bounding box center [244, 198] width 133 height 13
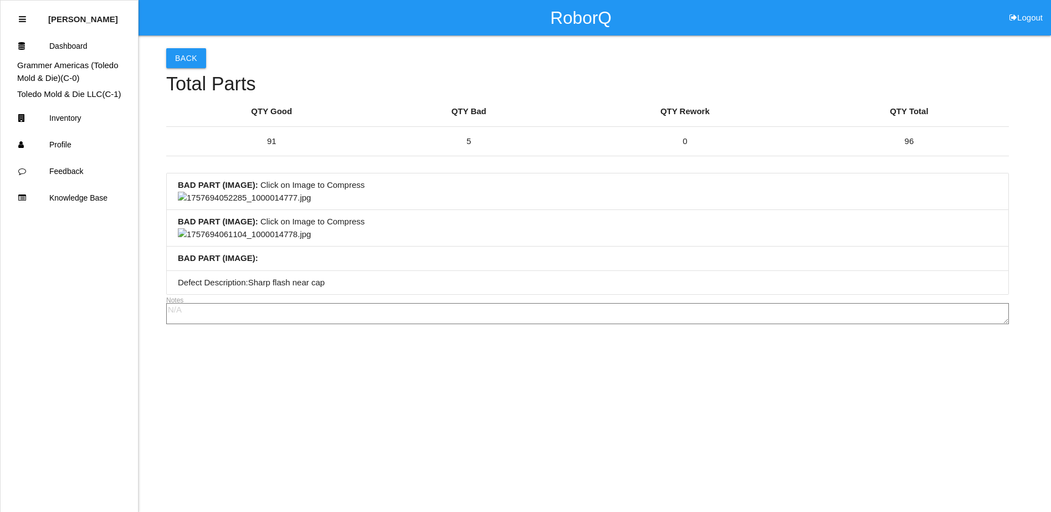
click at [311, 204] on img at bounding box center [244, 198] width 133 height 13
click at [311, 241] on img at bounding box center [244, 234] width 133 height 13
click at [481, 210] on li "BAD PART (IMAGE) : Click on Image to Enlarge" at bounding box center [588, 191] width 842 height 37
click at [193, 58] on button "Back" at bounding box center [186, 58] width 40 height 20
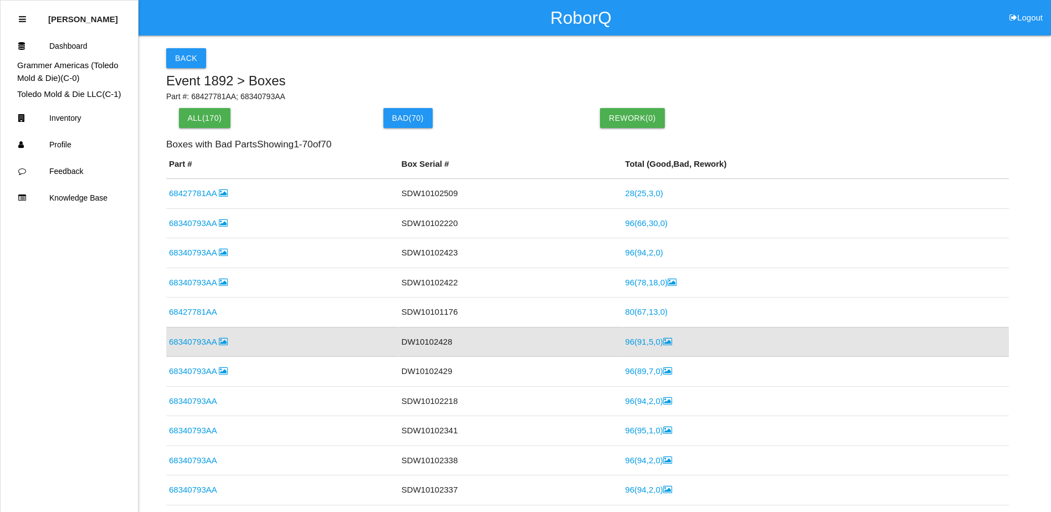
scroll to position [85, 0]
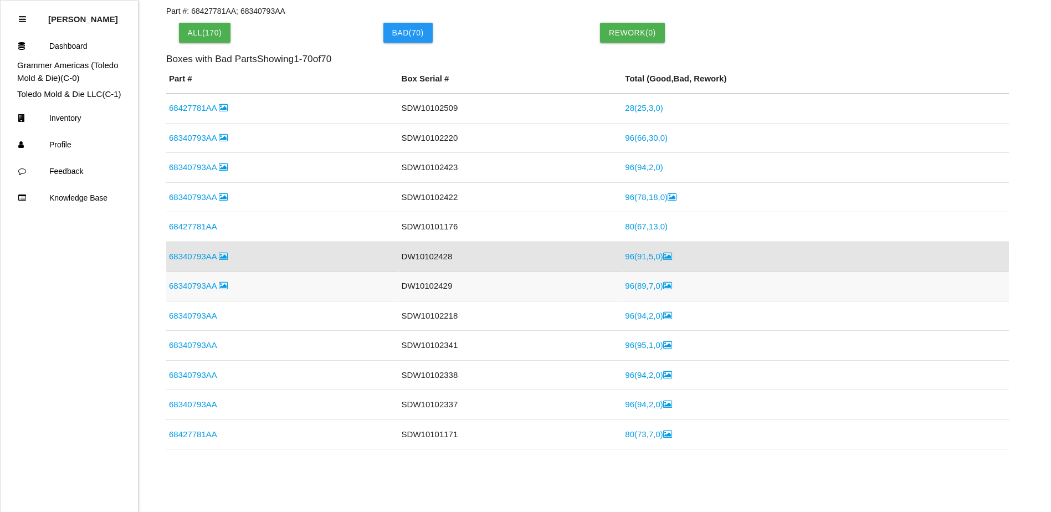
click at [643, 286] on link "96 ( 89 , 7 , 0 )" at bounding box center [648, 285] width 47 height 9
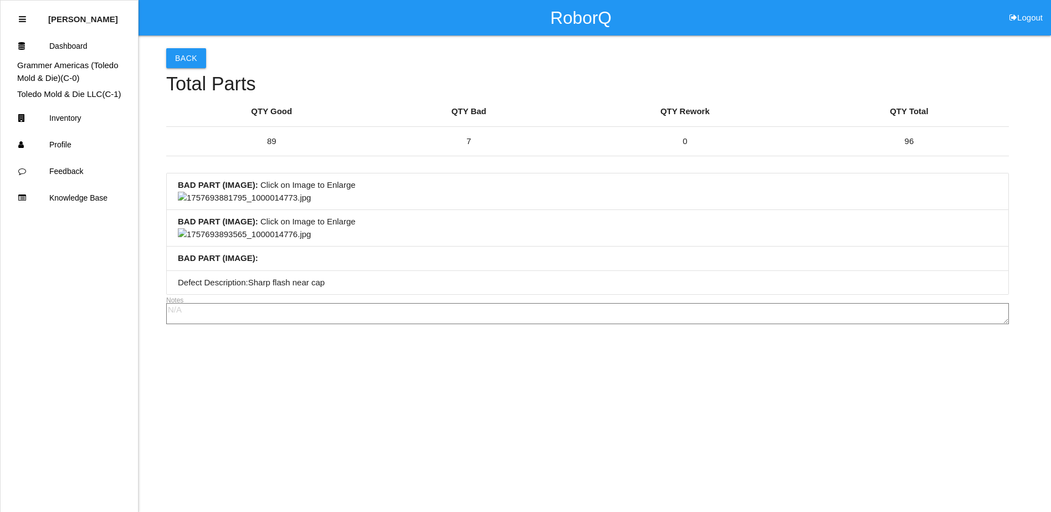
click at [286, 204] on img at bounding box center [244, 198] width 133 height 13
click at [311, 204] on img at bounding box center [244, 198] width 133 height 13
drag, startPoint x: 650, startPoint y: 211, endPoint x: 550, endPoint y: 218, distance: 100.5
click at [559, 210] on li "BAD PART (IMAGE) : Click on Image to Enlarge" at bounding box center [588, 191] width 842 height 37
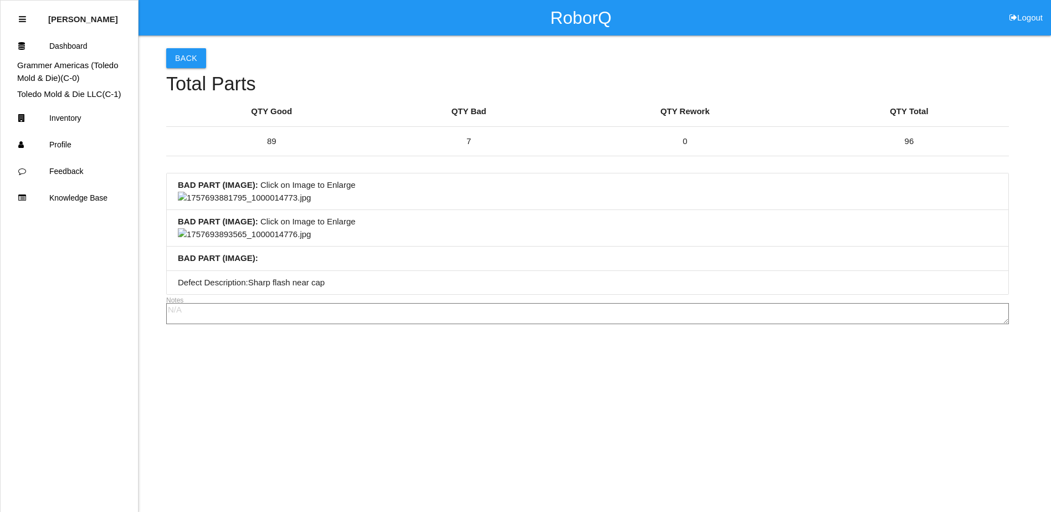
drag, startPoint x: 624, startPoint y: 247, endPoint x: 526, endPoint y: 240, distance: 98.3
click at [481, 210] on li "BAD PART (IMAGE) : Click on Image to Enlarge" at bounding box center [588, 191] width 842 height 37
drag, startPoint x: 650, startPoint y: 229, endPoint x: 557, endPoint y: 262, distance: 98.7
click at [537, 210] on li "BAD PART (IMAGE) : Click on Image to Enlarge" at bounding box center [588, 191] width 842 height 37
click at [55, 50] on link "Dashboard" at bounding box center [69, 46] width 137 height 27
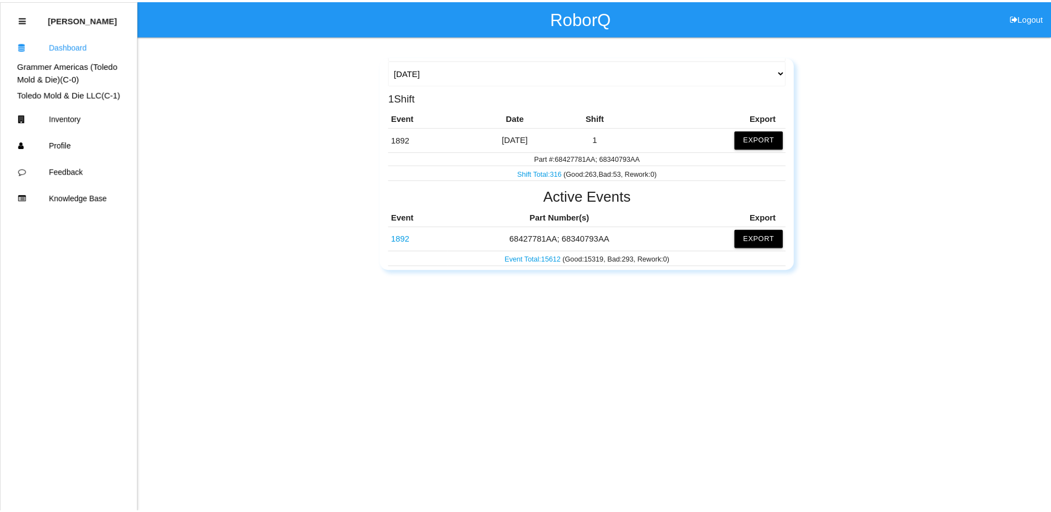
scroll to position [111, 0]
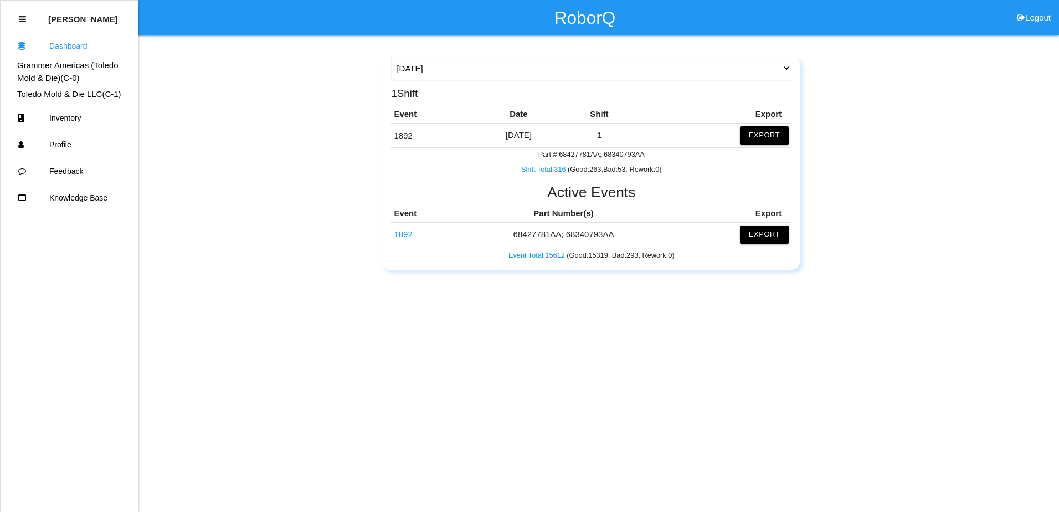
click at [404, 231] on link "1892" at bounding box center [403, 233] width 18 height 9
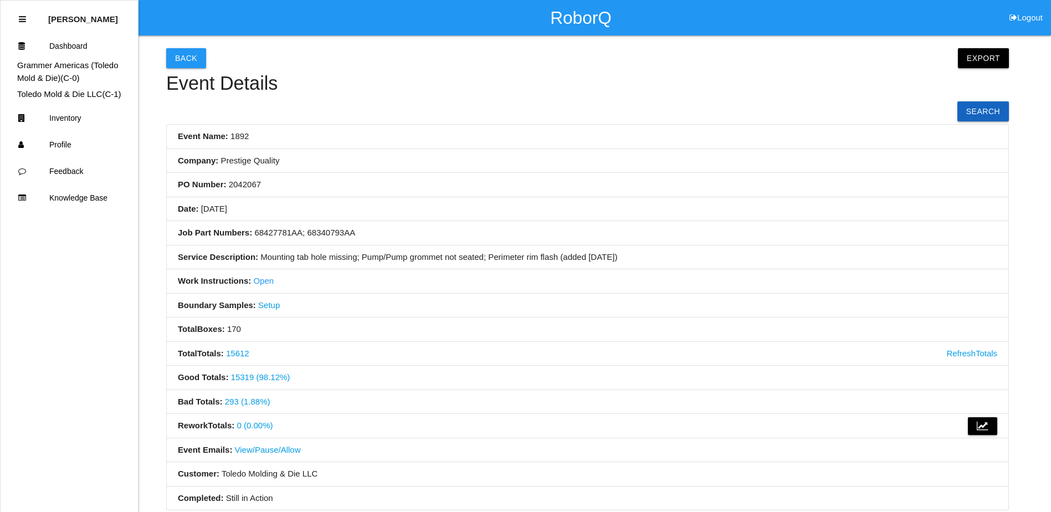
click at [259, 281] on link "Open" at bounding box center [263, 280] width 21 height 9
click at [183, 59] on button "Back" at bounding box center [186, 58] width 40 height 20
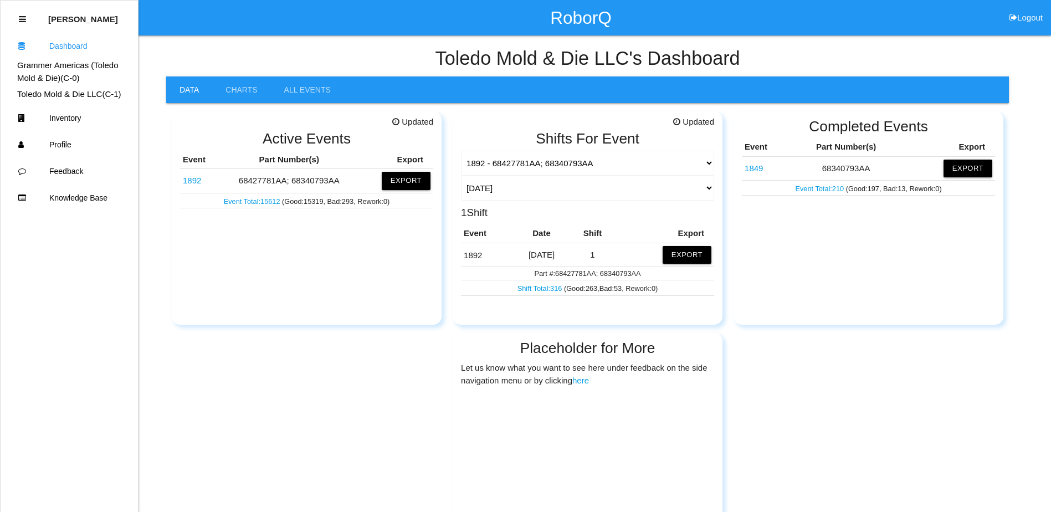
click at [197, 181] on link "1892" at bounding box center [192, 180] width 18 height 9
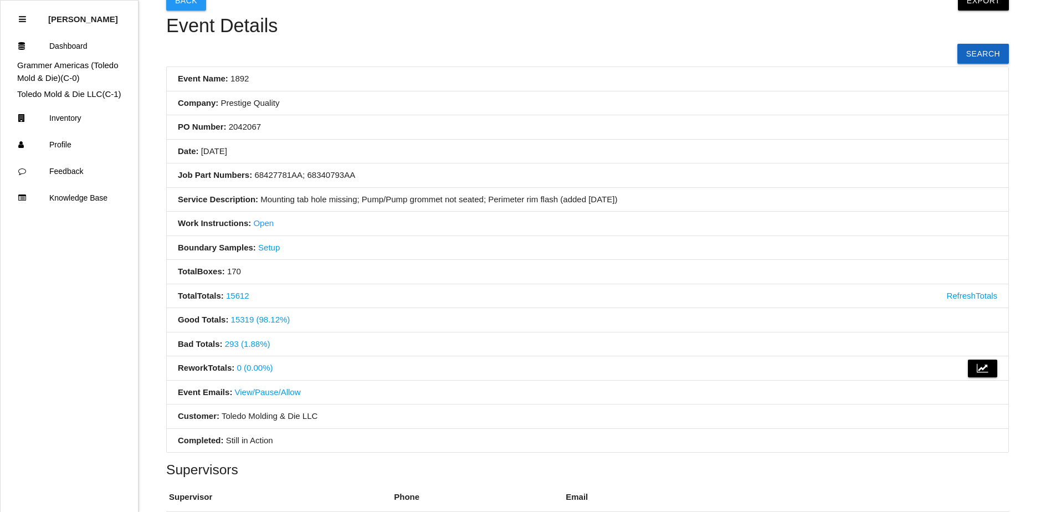
scroll to position [166, 0]
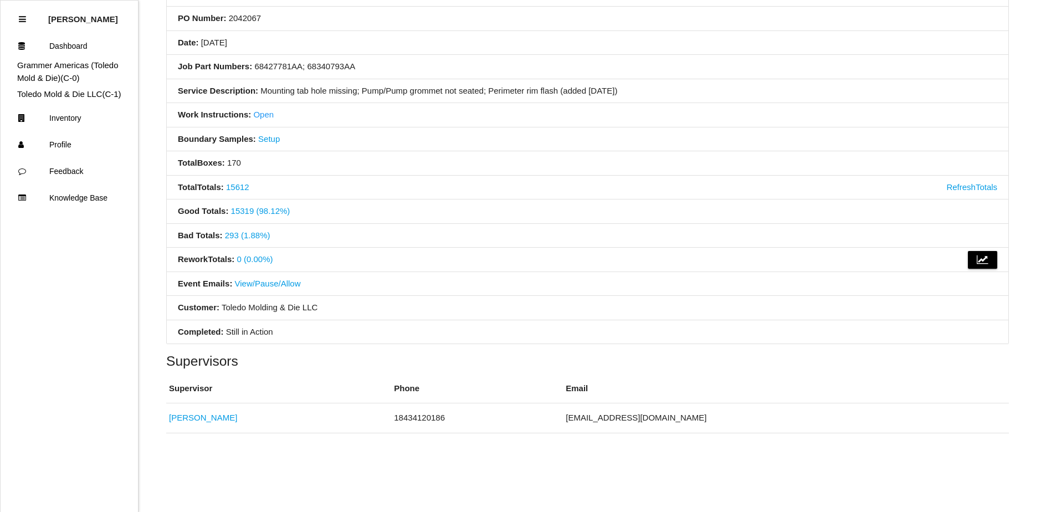
click at [244, 234] on link "293 (1.88%)" at bounding box center [247, 234] width 45 height 9
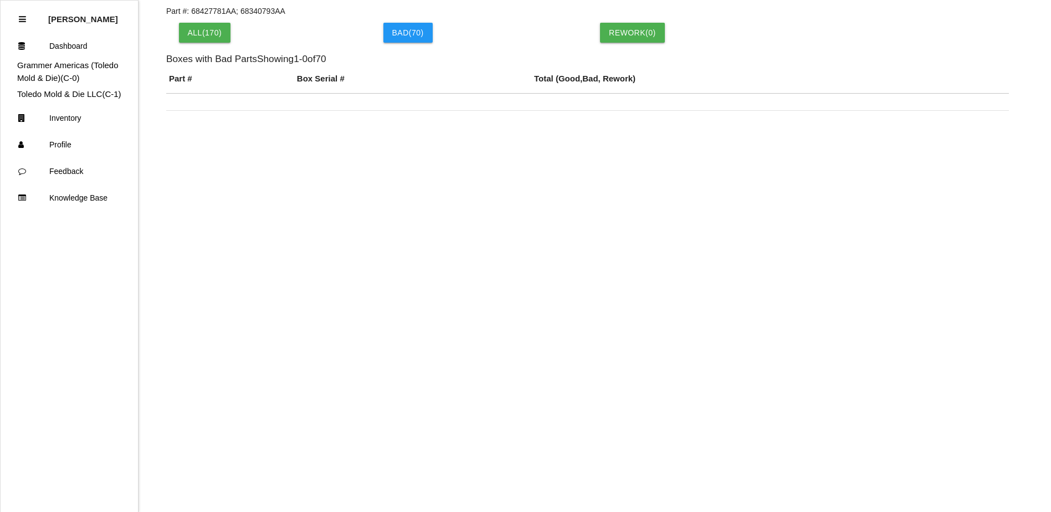
scroll to position [22, 0]
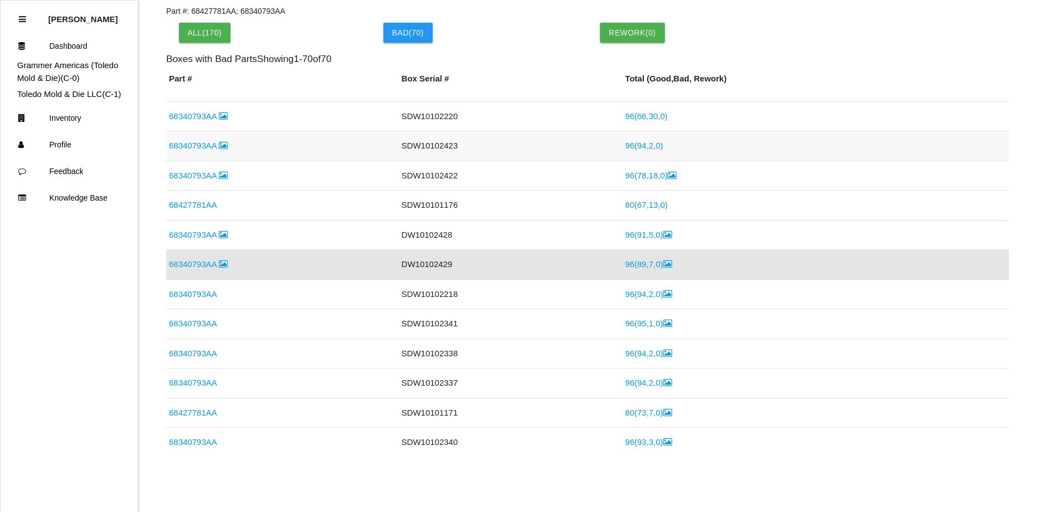
click at [632, 145] on link "96 ( 94 , 2 , 0 )" at bounding box center [644, 145] width 38 height 9
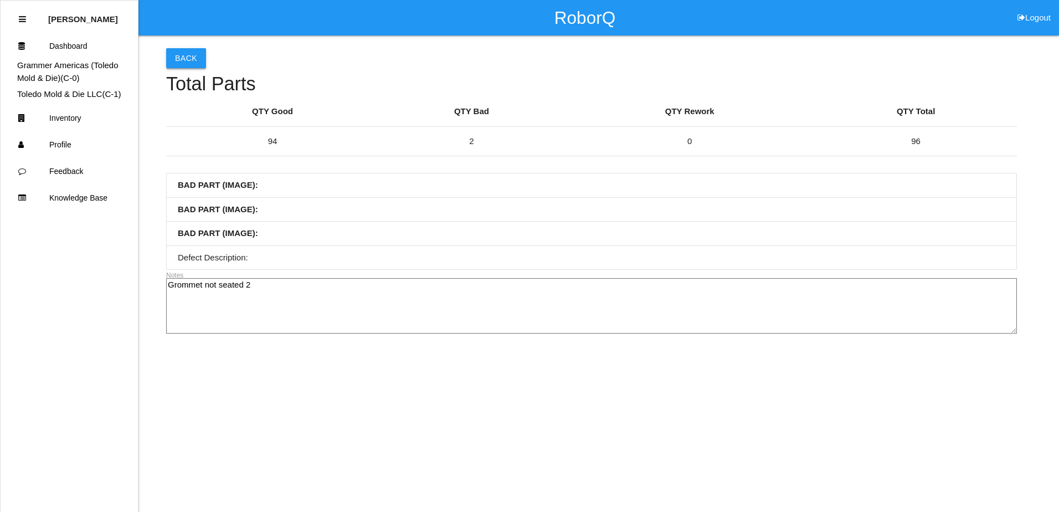
click at [185, 55] on button "Back" at bounding box center [186, 58] width 40 height 20
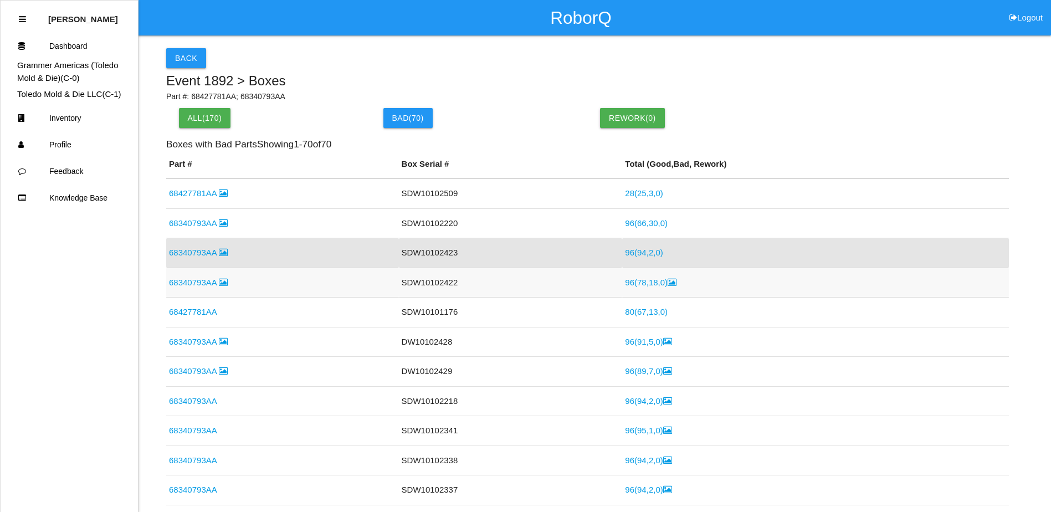
click at [642, 288] on td "96 ( 78 , 18 , 0 )" at bounding box center [815, 283] width 387 height 30
click at [636, 284] on link "96 ( 78 , 18 , 0 )" at bounding box center [651, 282] width 52 height 9
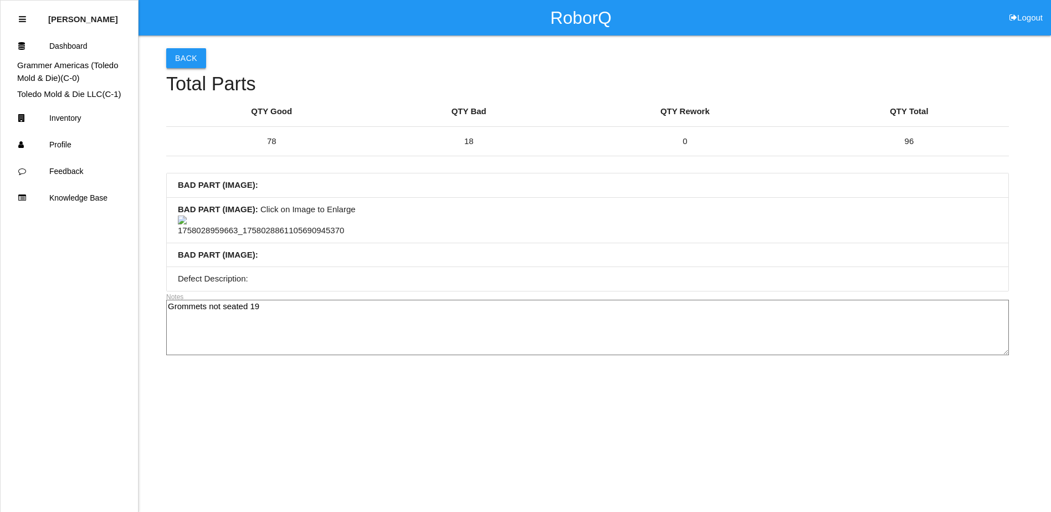
click at [196, 60] on button "Back" at bounding box center [186, 58] width 40 height 20
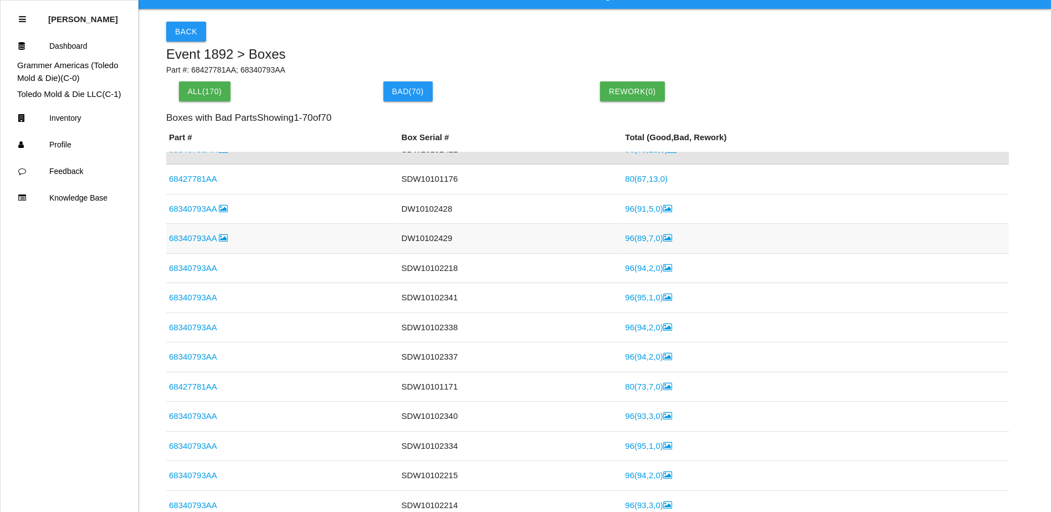
scroll to position [111, 0]
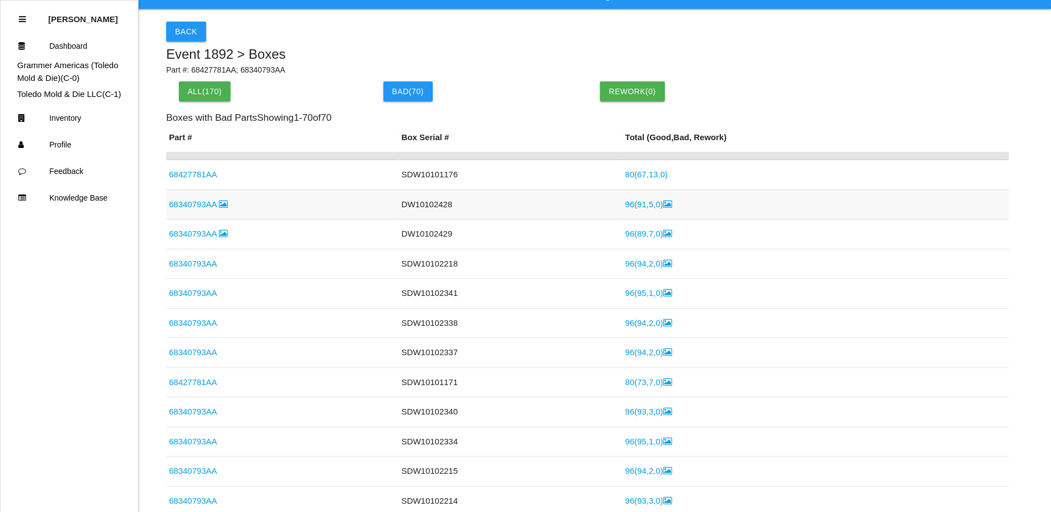
click at [633, 208] on link "96 ( 91 , 5 , 0 )" at bounding box center [648, 203] width 47 height 9
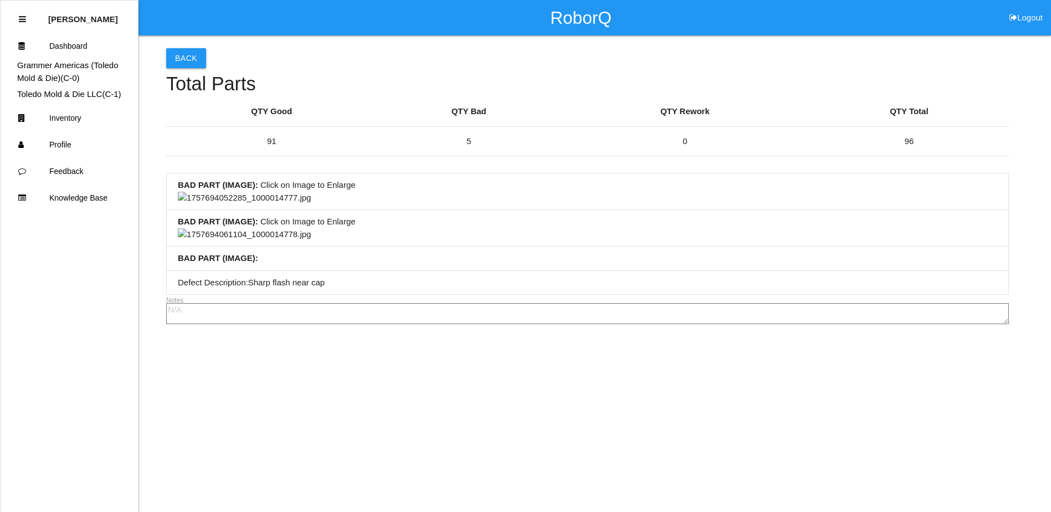
scroll to position [111, 0]
click at [269, 241] on img at bounding box center [244, 234] width 133 height 13
click at [311, 241] on img at bounding box center [244, 234] width 133 height 13
click at [508, 198] on li "BAD PART (IMAGE) : Click on Image to Enlarge" at bounding box center [588, 191] width 842 height 37
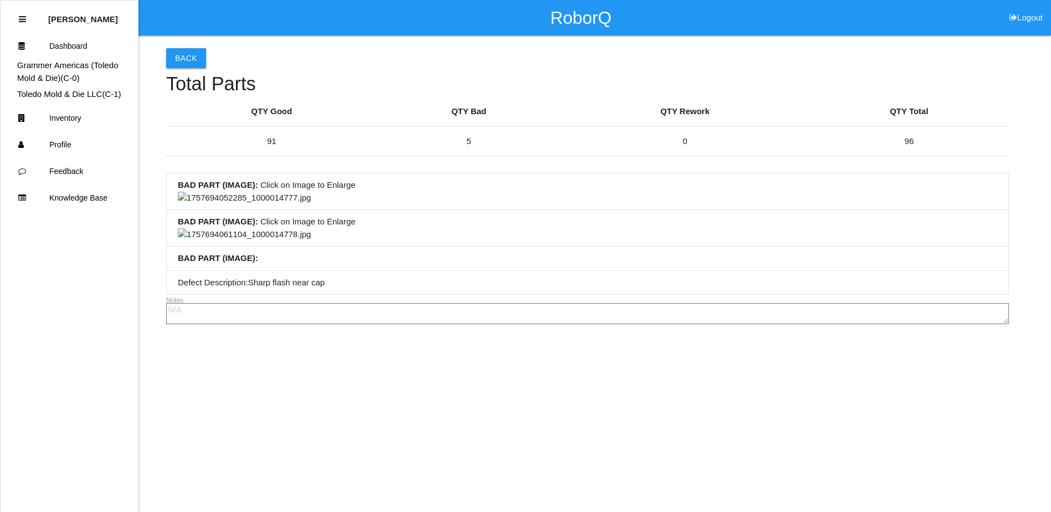
drag, startPoint x: 568, startPoint y: 221, endPoint x: 499, endPoint y: 229, distance: 69.2
click at [499, 210] on li "BAD PART (IMAGE) : Click on Image to Enlarge" at bounding box center [588, 191] width 842 height 37
drag, startPoint x: 538, startPoint y: 225, endPoint x: 449, endPoint y: 222, distance: 89.3
click at [449, 210] on li "BAD PART (IMAGE) : Click on Image to Enlarge" at bounding box center [588, 191] width 842 height 37
drag, startPoint x: 545, startPoint y: 229, endPoint x: 457, endPoint y: 229, distance: 88.1
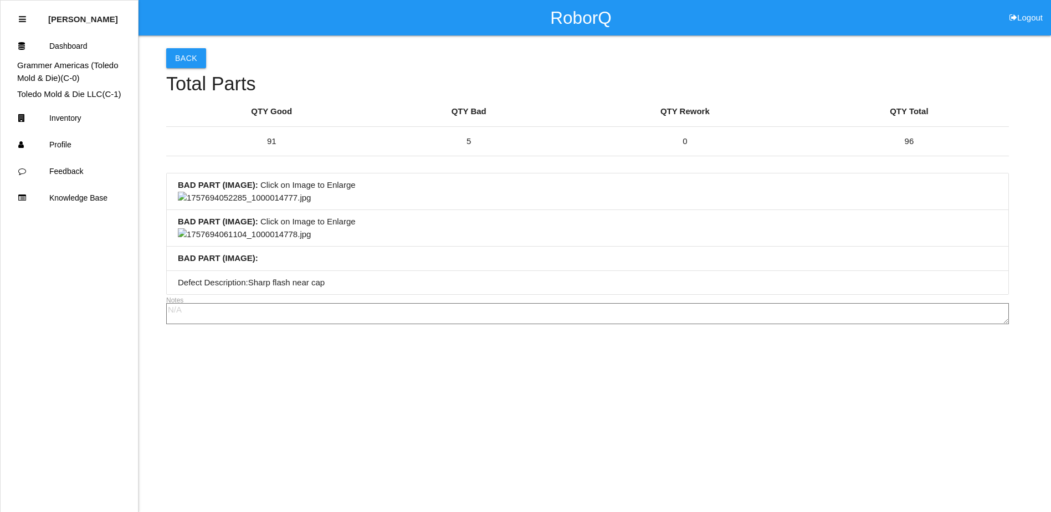
click at [457, 210] on li "BAD PART (IMAGE) : Click on Image to Enlarge" at bounding box center [588, 191] width 842 height 37
drag, startPoint x: 565, startPoint y: 231, endPoint x: 453, endPoint y: 212, distance: 113.5
click at [468, 210] on li "BAD PART (IMAGE) : Click on Image to Enlarge" at bounding box center [588, 191] width 842 height 37
click at [186, 62] on button "Back" at bounding box center [186, 58] width 40 height 20
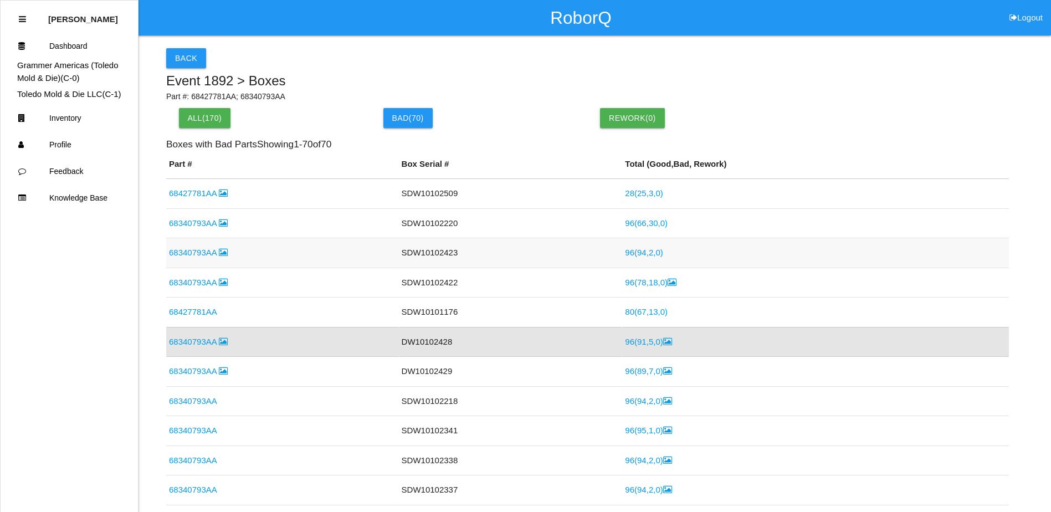
scroll to position [85, 0]
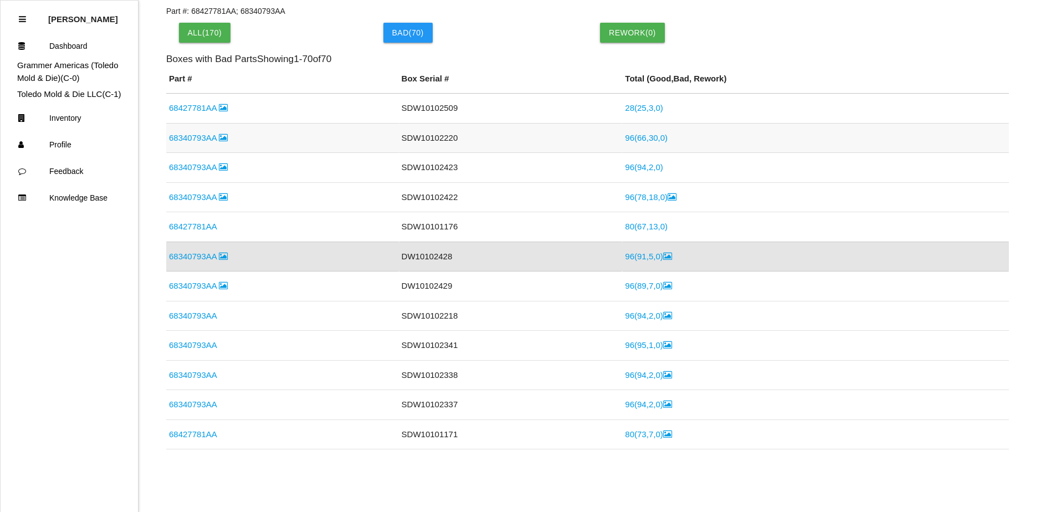
click at [199, 139] on link "68340793AA" at bounding box center [198, 137] width 59 height 9
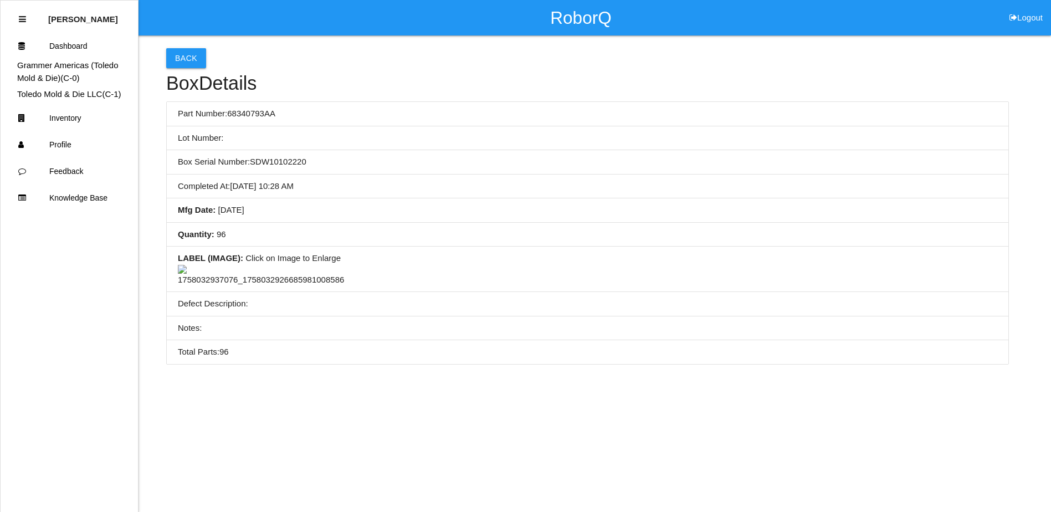
click at [272, 286] on img at bounding box center [261, 276] width 166 height 22
click at [304, 265] on img at bounding box center [293, 271] width 230 height 13
click at [491, 218] on li "Mfg Date : 09/09/2025" at bounding box center [588, 210] width 842 height 24
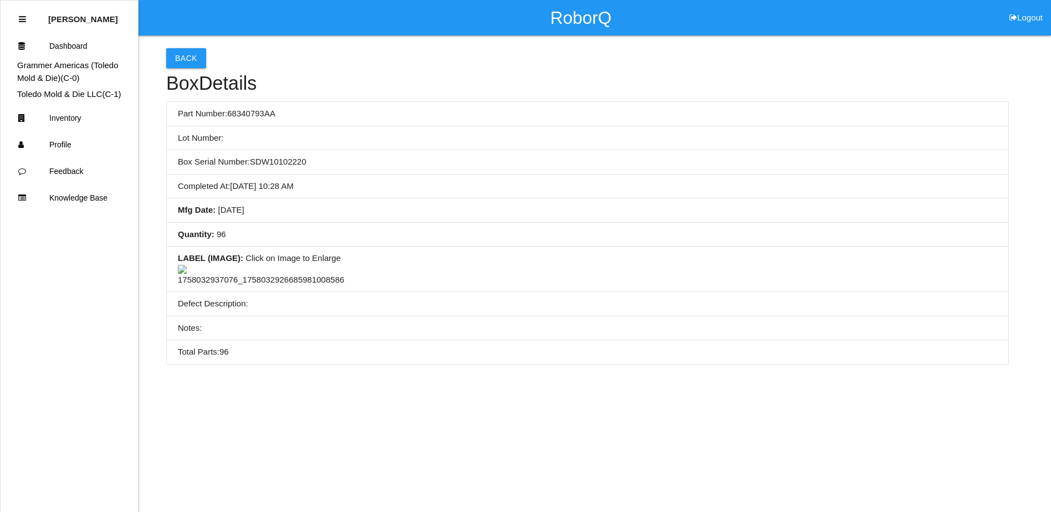
click at [491, 218] on li "Mfg Date : 09/09/2025" at bounding box center [588, 210] width 842 height 24
click at [185, 54] on button "Back" at bounding box center [186, 58] width 40 height 20
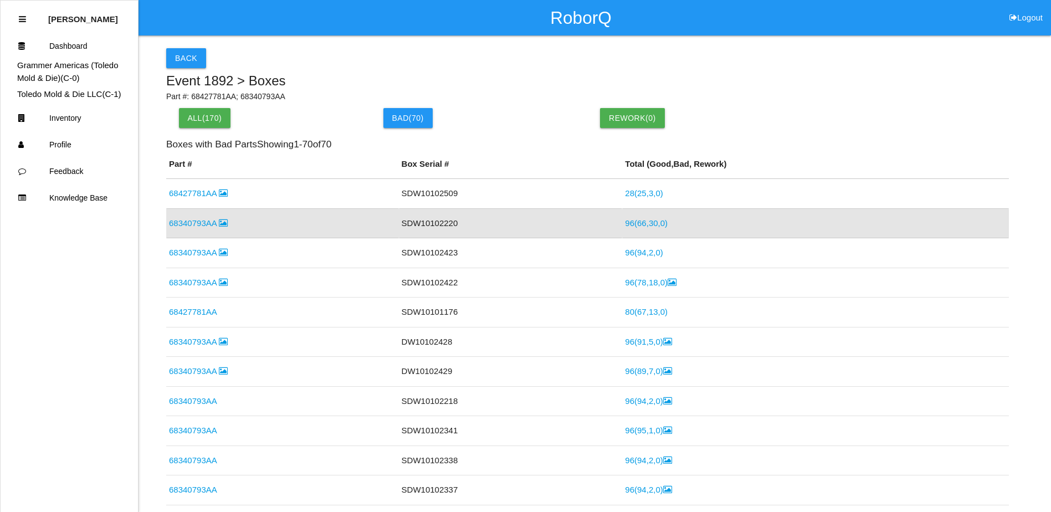
click at [631, 223] on link "96 ( 66 , 30 , 0 )" at bounding box center [646, 222] width 43 height 9
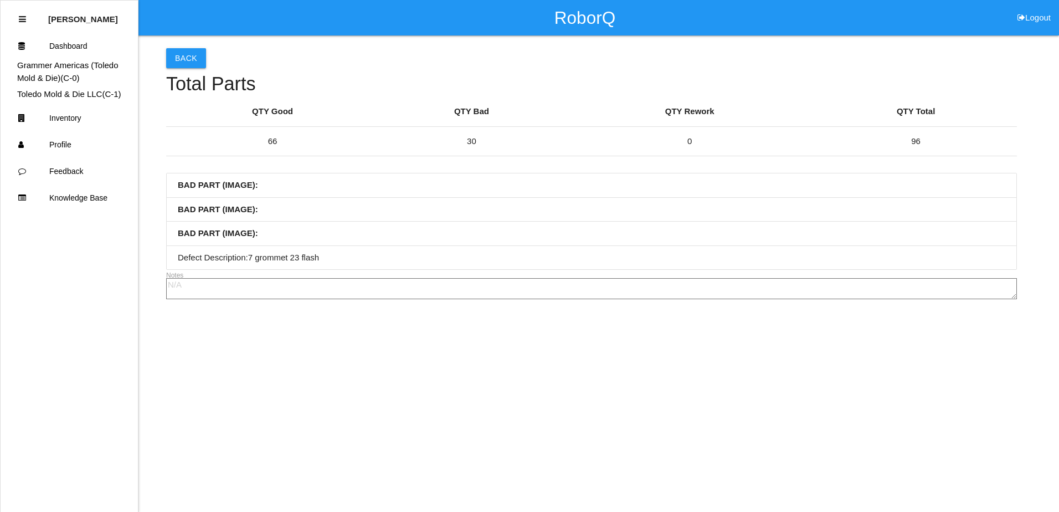
click at [372, 192] on li "BAD PART (IMAGE) :" at bounding box center [592, 185] width 850 height 24
drag, startPoint x: 478, startPoint y: 201, endPoint x: 383, endPoint y: 202, distance: 94.8
click at [383, 202] on li "BAD PART (IMAGE) :" at bounding box center [592, 210] width 850 height 24
drag, startPoint x: 509, startPoint y: 206, endPoint x: 411, endPoint y: 204, distance: 98.1
click at [411, 204] on li "BAD PART (IMAGE) :" at bounding box center [592, 210] width 850 height 24
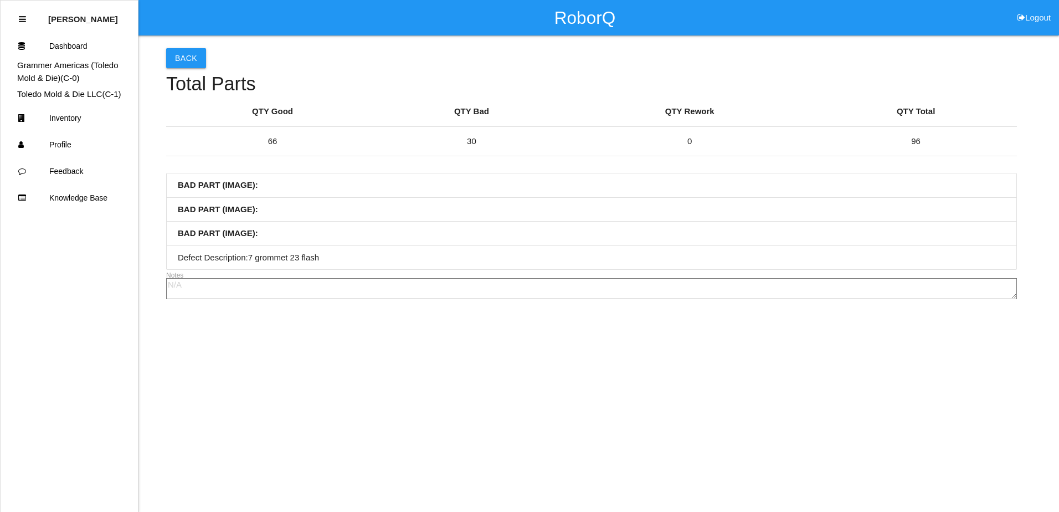
drag, startPoint x: 493, startPoint y: 204, endPoint x: 398, endPoint y: 199, distance: 94.9
click at [381, 201] on li "BAD PART (IMAGE) :" at bounding box center [592, 210] width 850 height 24
drag, startPoint x: 485, startPoint y: 201, endPoint x: 415, endPoint y: 199, distance: 69.8
click at [415, 199] on li "BAD PART (IMAGE) :" at bounding box center [592, 210] width 850 height 24
click at [173, 53] on button "Back" at bounding box center [186, 58] width 40 height 20
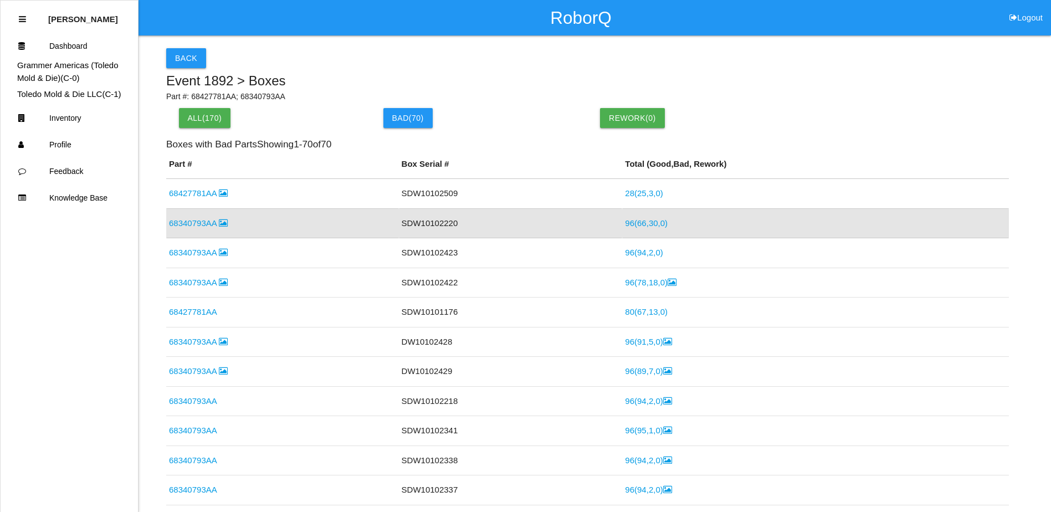
click at [507, 111] on div "Bad ( 70 )" at bounding box center [479, 118] width 204 height 20
drag, startPoint x: 552, startPoint y: 76, endPoint x: 499, endPoint y: 66, distance: 53.5
click at [497, 67] on div "Back" at bounding box center [587, 58] width 843 height 20
drag, startPoint x: 579, startPoint y: 73, endPoint x: 525, endPoint y: 75, distance: 53.8
click at [525, 75] on h5 "Event 1892 > Boxes" at bounding box center [587, 81] width 843 height 14
